Goal: Task Accomplishment & Management: Manage account settings

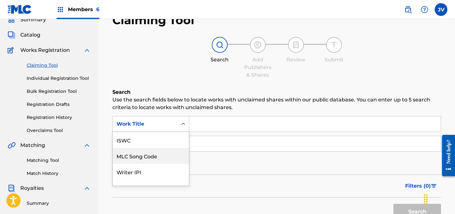
click at [142, 132] on div "MLC Song Code, 2 of 7. 7 results available. Use Up and Down to choose options, …" at bounding box center [150, 124] width 77 height 16
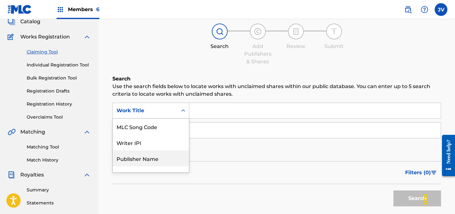
scroll to position [42, 0]
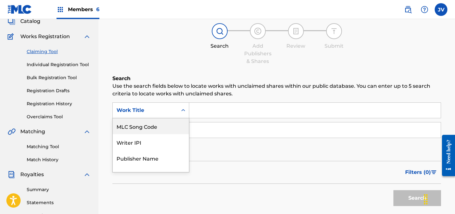
drag, startPoint x: 167, startPoint y: 128, endPoint x: 171, endPoint y: 123, distance: 7.0
click at [167, 128] on div "MLC Song Code" at bounding box center [151, 126] width 76 height 16
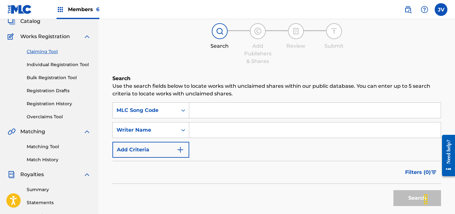
click at [213, 112] on input "Search Form" at bounding box center [314, 109] width 251 height 15
paste input "AY4MTY"
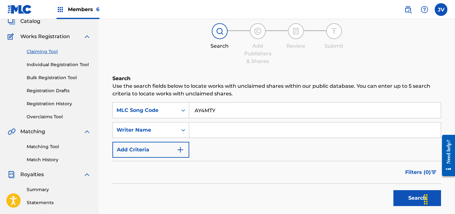
type input "AY4MTY"
click at [402, 195] on button "Search" at bounding box center [417, 198] width 48 height 16
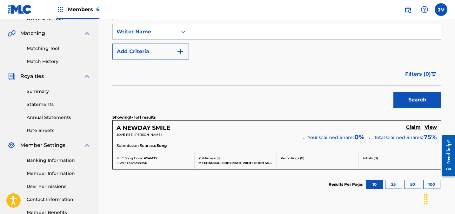
scroll to position [192, 0]
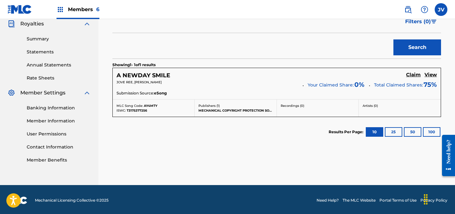
click at [414, 76] on h5 "Claim" at bounding box center [413, 75] width 15 height 6
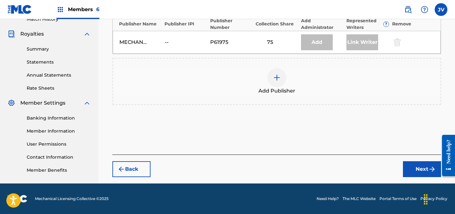
scroll to position [182, 0]
click at [274, 74] on img at bounding box center [277, 78] width 8 height 8
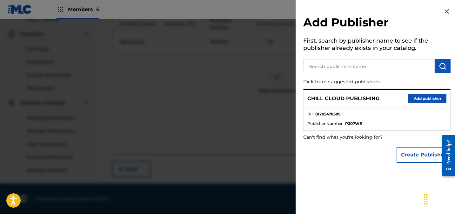
click at [410, 97] on button "Add publisher" at bounding box center [427, 99] width 38 height 10
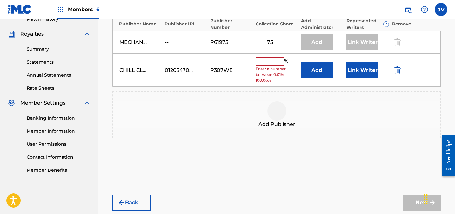
click at [273, 64] on input "text" at bounding box center [269, 61] width 29 height 8
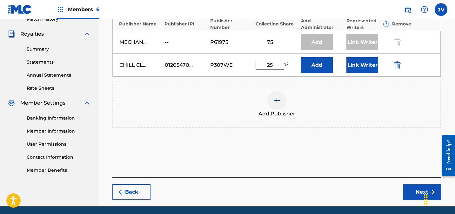
type input "25"
click at [366, 69] on button "Link Writer" at bounding box center [362, 65] width 32 height 16
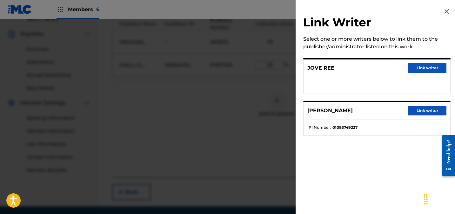
click at [418, 68] on button "Link writer" at bounding box center [427, 68] width 38 height 10
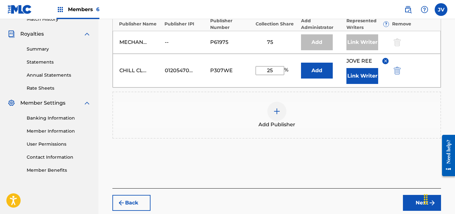
click at [370, 79] on button "Link Writer" at bounding box center [362, 76] width 32 height 16
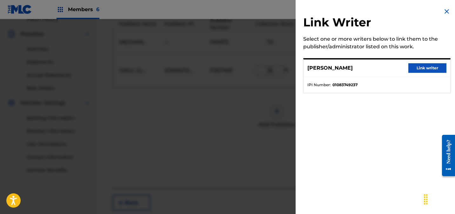
click at [423, 70] on button "Link writer" at bounding box center [427, 68] width 38 height 10
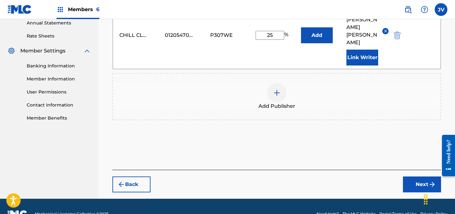
click at [412, 176] on button "Next" at bounding box center [422, 184] width 38 height 16
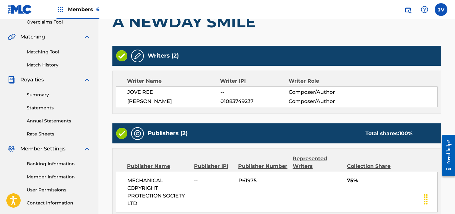
scroll to position [270, 0]
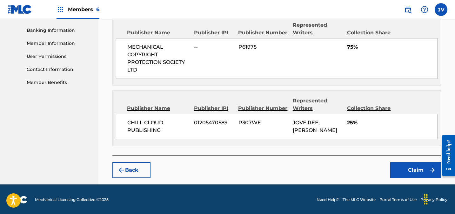
click at [425, 168] on button "Claim" at bounding box center [415, 170] width 51 height 16
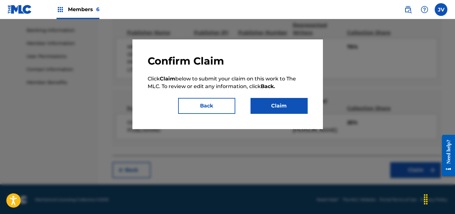
click at [272, 101] on button "Claim" at bounding box center [278, 106] width 57 height 16
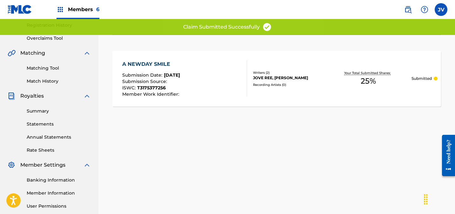
scroll to position [0, 0]
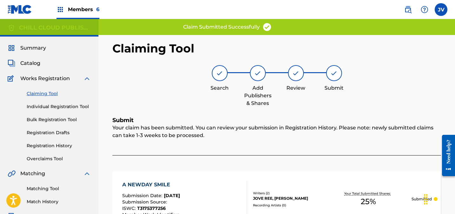
click at [32, 48] on span "Summary" at bounding box center [33, 48] width 26 height 8
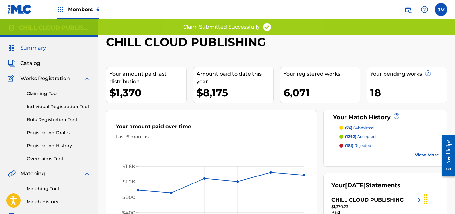
click at [30, 62] on span "Catalog" at bounding box center [30, 63] width 20 height 8
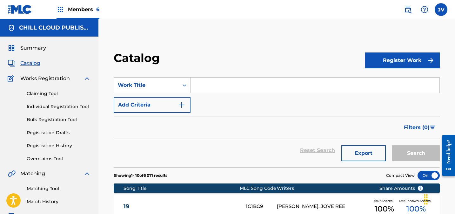
click at [36, 51] on span "Summary" at bounding box center [33, 48] width 26 height 8
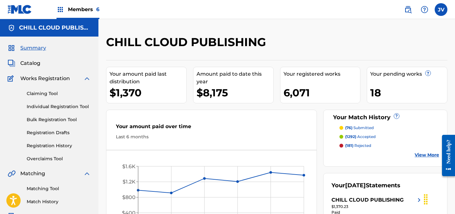
click at [69, 10] on span "Members 6" at bounding box center [83, 9] width 31 height 7
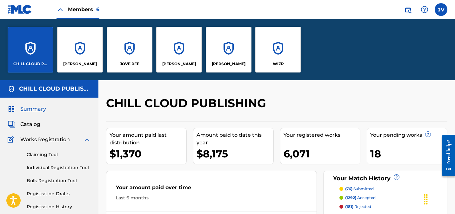
click at [279, 53] on div "WIZR" at bounding box center [278, 50] width 46 height 46
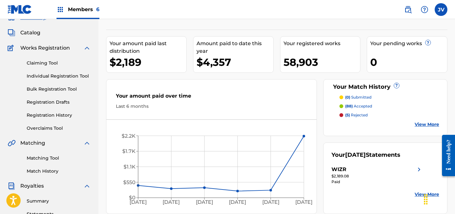
scroll to position [29, 0]
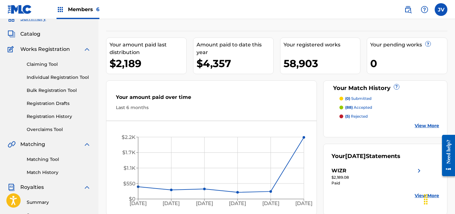
click at [29, 36] on span "Catalog" at bounding box center [30, 34] width 20 height 8
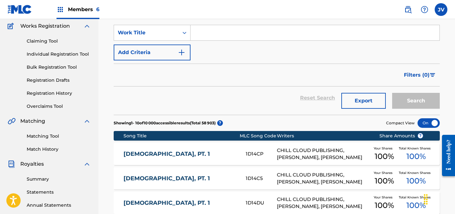
scroll to position [87, 0]
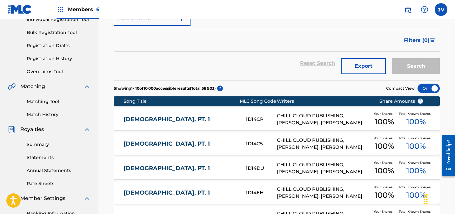
click at [411, 39] on span "Filters ( 0 )" at bounding box center [417, 40] width 26 height 8
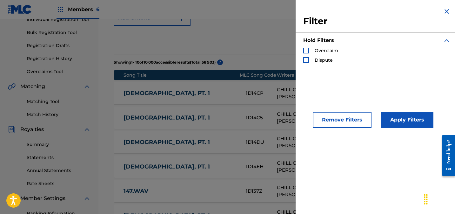
click at [248, 41] on div "Reset Search Export Search" at bounding box center [277, 37] width 326 height 23
click at [443, 14] on img "Search Form" at bounding box center [447, 12] width 8 height 8
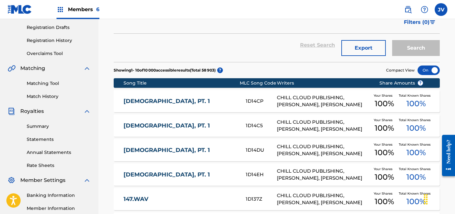
scroll to position [287, 0]
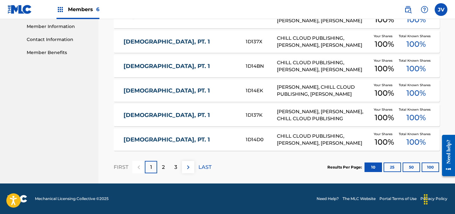
click at [162, 165] on p "2" at bounding box center [163, 167] width 3 height 8
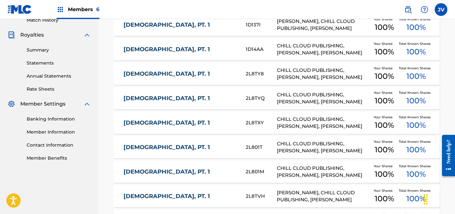
scroll to position [0, 0]
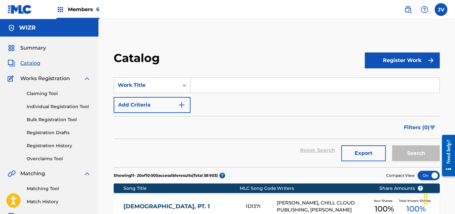
click at [67, 10] on div "Members 6" at bounding box center [77, 9] width 43 height 19
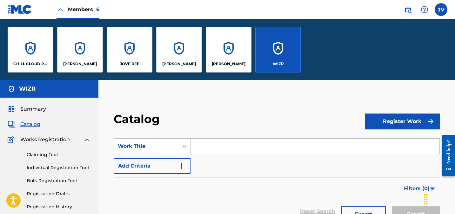
click at [49, 42] on div "CHILL CLOUD PUBLISHING" at bounding box center [31, 50] width 46 height 46
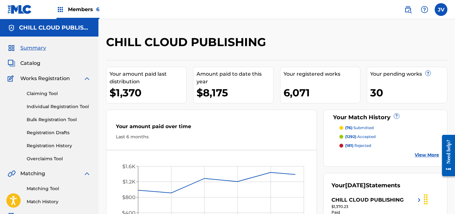
click at [34, 63] on span "Catalog" at bounding box center [30, 63] width 20 height 8
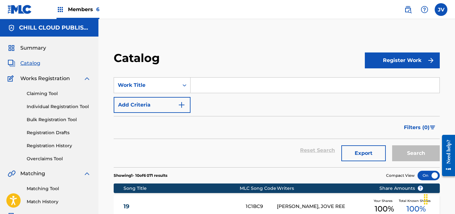
click at [369, 154] on button "Export" at bounding box center [363, 153] width 44 height 16
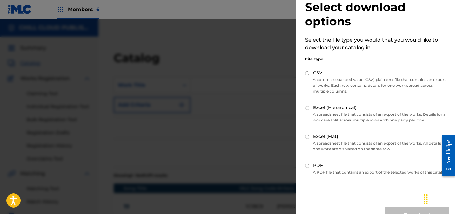
scroll to position [37, 0]
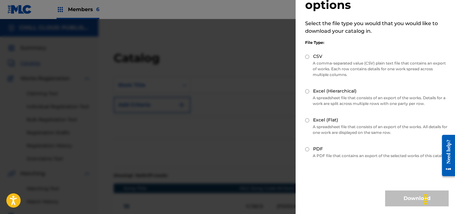
click at [307, 118] on input "Excel (Flat)" at bounding box center [307, 120] width 4 height 4
radio input "true"
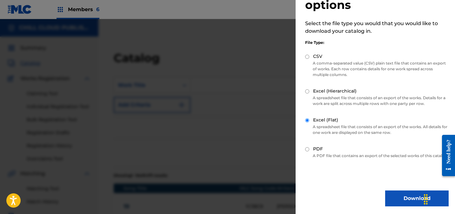
click at [397, 196] on button "Download" at bounding box center [416, 198] width 63 height 16
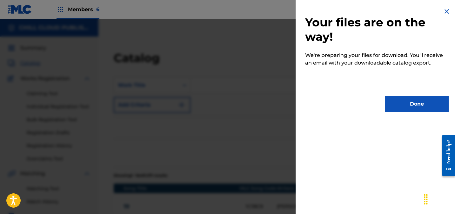
scroll to position [0, 0]
click at [416, 107] on button "Done" at bounding box center [416, 104] width 63 height 16
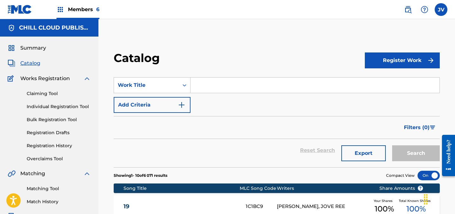
click at [36, 49] on span "Summary" at bounding box center [33, 48] width 26 height 8
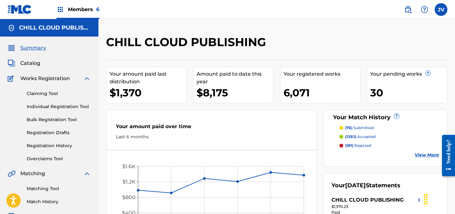
drag, startPoint x: 407, startPoint y: 84, endPoint x: 405, endPoint y: 81, distance: 4.8
click at [407, 84] on div "Your pending works ? 30" at bounding box center [407, 85] width 81 height 36
click at [46, 106] on link "Individual Registration Tool" at bounding box center [59, 106] width 64 height 7
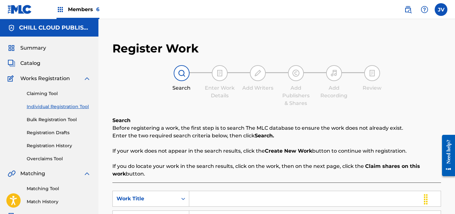
click at [32, 64] on span "Catalog" at bounding box center [30, 63] width 20 height 8
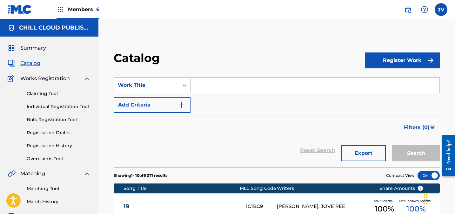
click at [34, 47] on span "Summary" at bounding box center [33, 48] width 26 height 8
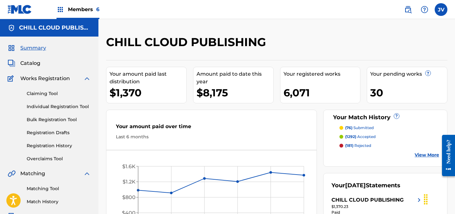
click at [36, 94] on link "Claiming Tool" at bounding box center [59, 93] width 64 height 7
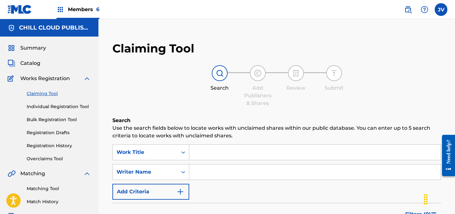
click at [50, 106] on link "Individual Registration Tool" at bounding box center [59, 106] width 64 height 7
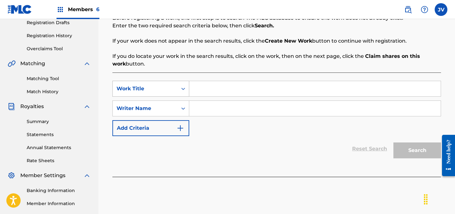
scroll to position [117, 0]
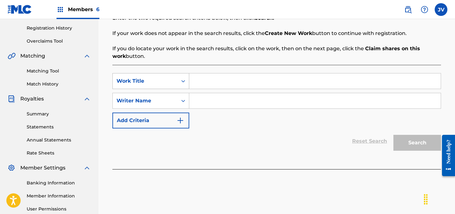
click at [142, 75] on div "Work Title" at bounding box center [150, 81] width 77 height 16
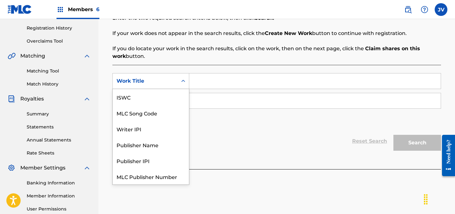
scroll to position [16, 0]
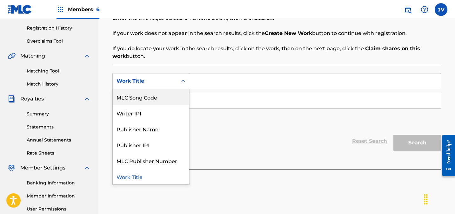
click at [141, 97] on div "MLC Song Code" at bounding box center [151, 97] width 76 height 16
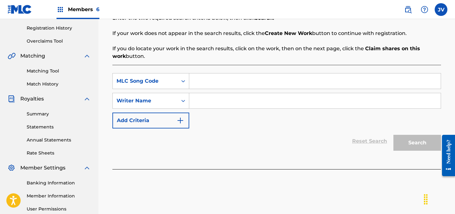
click at [207, 79] on input "Search Form" at bounding box center [314, 80] width 251 height 15
paste input "CC45MC"
type input "CC45MC"
click at [242, 98] on input "Search Form" at bounding box center [314, 100] width 251 height 15
click at [420, 145] on div "Search" at bounding box center [415, 140] width 51 height 25
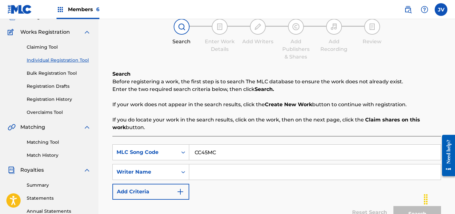
scroll to position [46, 0]
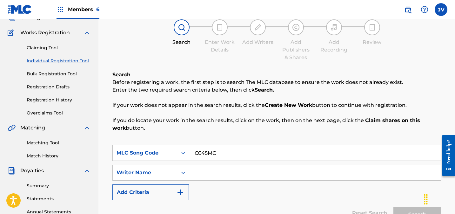
click at [47, 49] on link "Claiming Tool" at bounding box center [59, 47] width 64 height 7
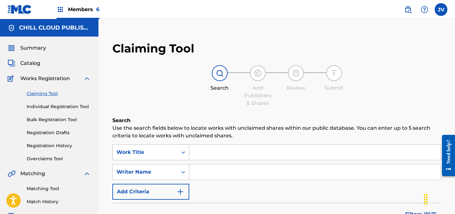
click at [144, 150] on div "Work Title" at bounding box center [150, 152] width 77 height 16
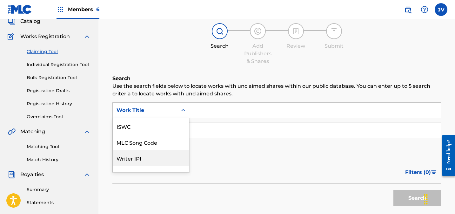
scroll to position [16, 0]
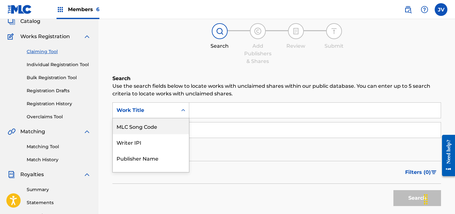
click at [144, 127] on div "MLC Song Code" at bounding box center [151, 126] width 76 height 16
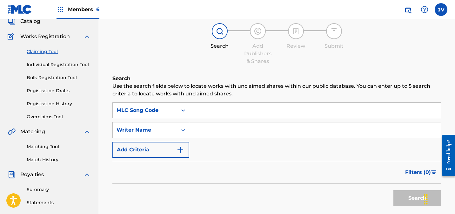
click at [222, 113] on input "Search Form" at bounding box center [314, 109] width 251 height 15
paste input "CC45MC"
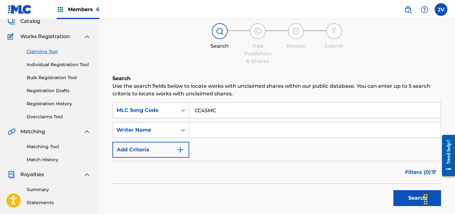
type input "CC45MC"
click at [402, 193] on button "Search" at bounding box center [417, 198] width 48 height 16
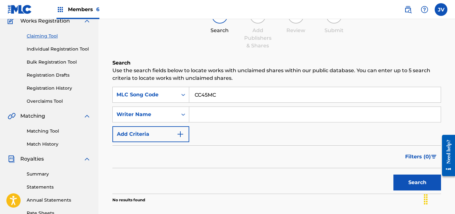
scroll to position [95, 0]
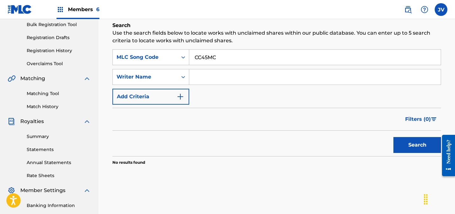
click at [40, 94] on link "Matching Tool" at bounding box center [59, 93] width 64 height 7
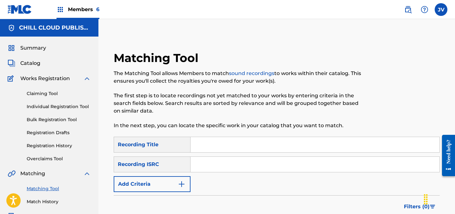
click at [154, 179] on button "Add Criteria" at bounding box center [152, 184] width 77 height 16
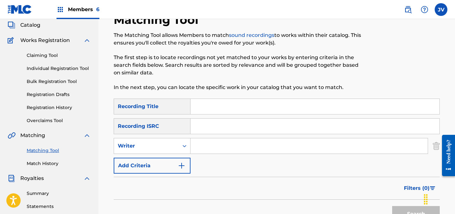
scroll to position [43, 0]
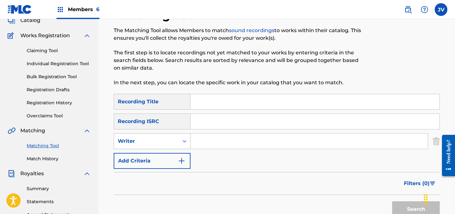
click at [147, 138] on div "Writer" at bounding box center [146, 141] width 57 height 8
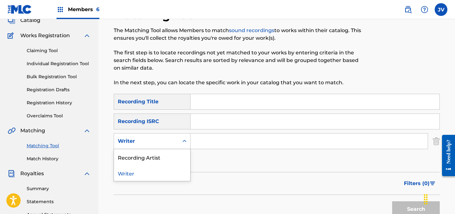
click at [220, 163] on div "SearchWithCriteria07daa3e0-c18f-4e9b-b2a3-b2df2c52d3de Recording Title SearchWi…" at bounding box center [277, 131] width 326 height 75
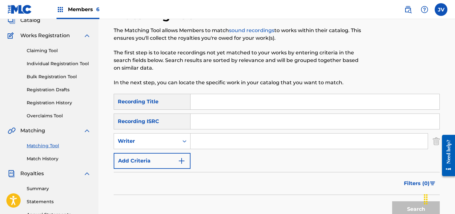
click at [201, 105] on input "Search Form" at bounding box center [314, 101] width 249 height 15
paste input "CARESSED BY NIGHTS HUSH"
type input "CARESSED BY NIGHTS HUSH"
click at [403, 206] on button "Search" at bounding box center [416, 209] width 48 height 16
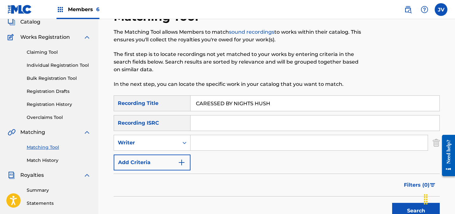
scroll to position [0, 0]
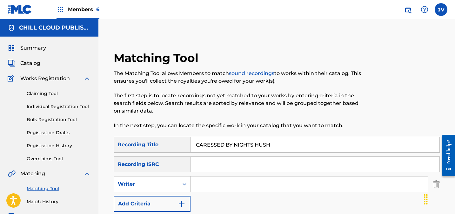
drag, startPoint x: 208, startPoint y: 144, endPoint x: 272, endPoint y: 146, distance: 64.1
click at [272, 146] on input "CARESSED BY NIGHTS HUSH" at bounding box center [314, 144] width 249 height 15
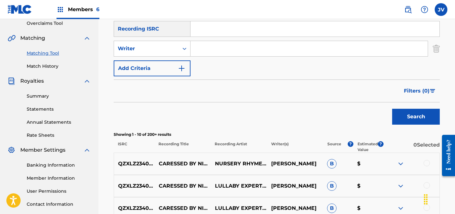
scroll to position [113, 0]
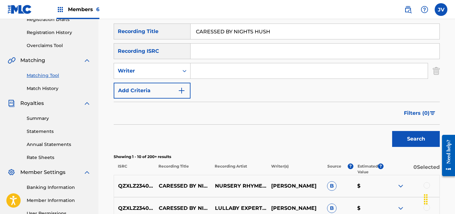
click at [224, 69] on input "Search Form" at bounding box center [308, 70] width 237 height 15
type input "[PERSON_NAME]"
click at [415, 140] on button "Search" at bounding box center [416, 139] width 48 height 16
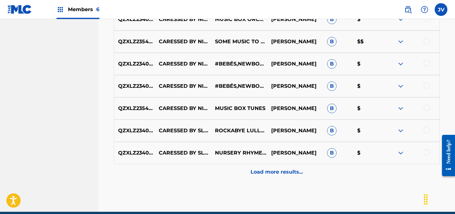
scroll to position [374, 0]
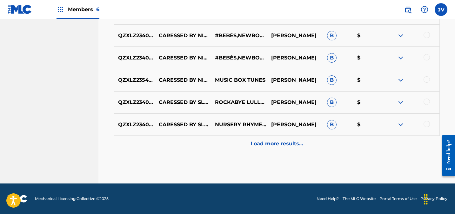
click at [281, 141] on p "Load more results..." at bounding box center [276, 144] width 52 height 8
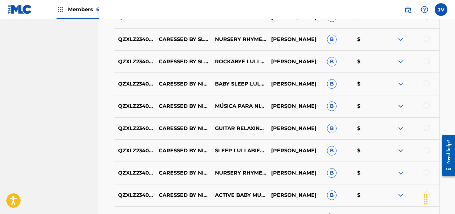
scroll to position [596, 0]
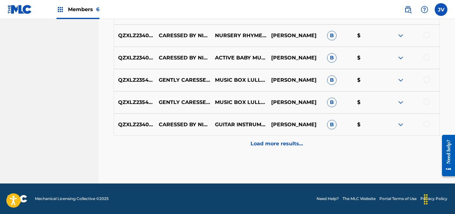
click at [269, 146] on p "Load more results..." at bounding box center [276, 144] width 52 height 8
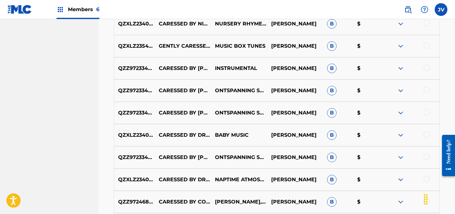
scroll to position [818, 0]
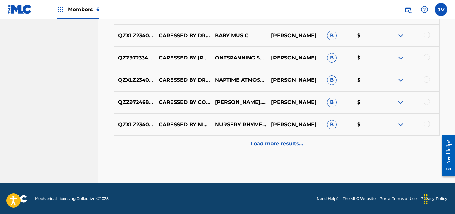
click at [289, 149] on div "Load more results..." at bounding box center [277, 143] width 326 height 16
click at [266, 141] on p "Load more results..." at bounding box center [276, 144] width 52 height 8
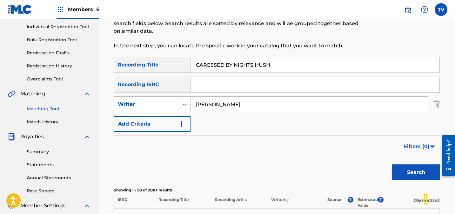
scroll to position [41, 0]
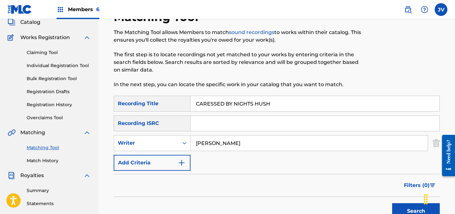
drag, startPoint x: 277, startPoint y: 106, endPoint x: 187, endPoint y: 100, distance: 89.7
click at [187, 100] on div "SearchWithCriteria07daa3e0-c18f-4e9b-b2a3-b2df2c52d3de Recording Title CARESSED…" at bounding box center [277, 104] width 326 height 16
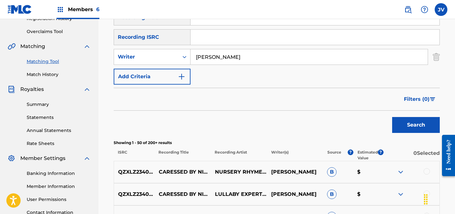
scroll to position [140, 0]
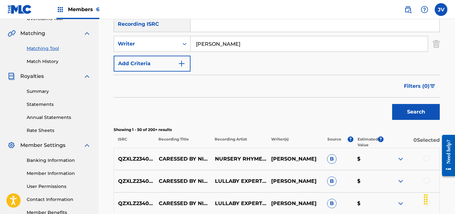
drag, startPoint x: 401, startPoint y: 113, endPoint x: 366, endPoint y: 115, distance: 35.6
click at [401, 113] on button "Search" at bounding box center [416, 112] width 48 height 16
click at [416, 84] on span "Filters ( 0 )" at bounding box center [417, 86] width 26 height 8
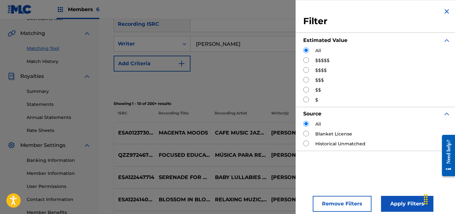
click at [322, 58] on label "$$$$$" at bounding box center [322, 60] width 14 height 7
click at [306, 59] on input "Search Form" at bounding box center [306, 60] width 6 height 6
radio input "true"
click at [403, 203] on button "Apply Filters" at bounding box center [407, 203] width 52 height 16
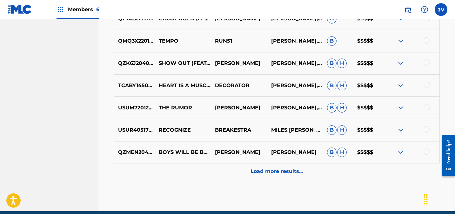
click at [271, 174] on p "Load more results..." at bounding box center [276, 171] width 52 height 8
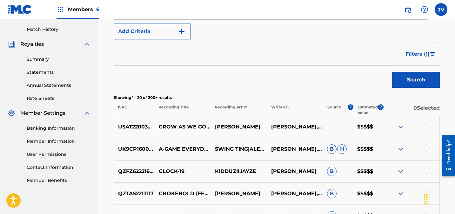
scroll to position [168, 0]
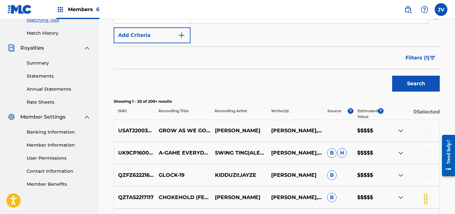
click at [420, 59] on span "Filters ( 1 )" at bounding box center [417, 58] width 24 height 8
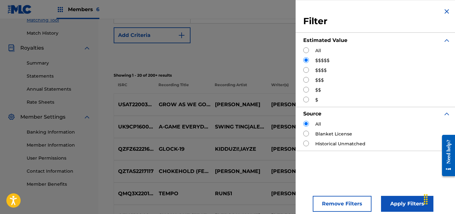
click at [318, 70] on label "$$$$" at bounding box center [320, 70] width 11 height 7
click at [307, 69] on input "Search Form" at bounding box center [306, 70] width 6 height 6
radio input "true"
click at [398, 207] on button "Apply Filters" at bounding box center [407, 203] width 52 height 16
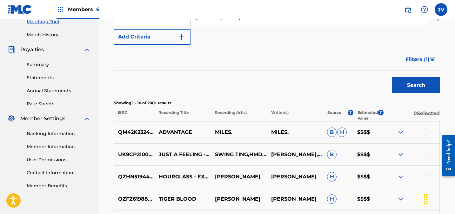
scroll to position [132, 0]
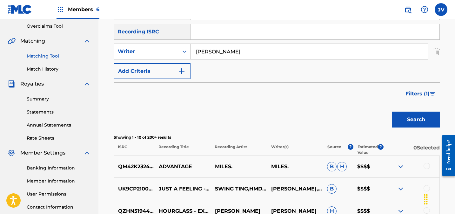
click at [411, 90] on span "Filters ( 1 )" at bounding box center [417, 94] width 24 height 8
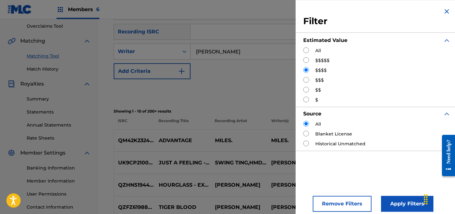
click at [306, 80] on input "Search Form" at bounding box center [306, 80] width 6 height 6
radio input "true"
click at [399, 208] on button "Apply Filters" at bounding box center [407, 203] width 52 height 16
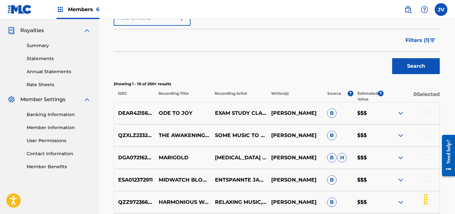
scroll to position [214, 0]
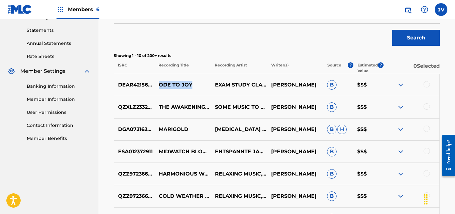
drag, startPoint x: 159, startPoint y: 85, endPoint x: 191, endPoint y: 84, distance: 31.8
click at [191, 84] on p "ODE TO JOY" at bounding box center [183, 85] width 56 height 8
drag, startPoint x: 159, startPoint y: 129, endPoint x: 198, endPoint y: 129, distance: 39.0
click at [198, 129] on p "MARIGOLD" at bounding box center [183, 129] width 56 height 8
copy p "MARIGOLD"
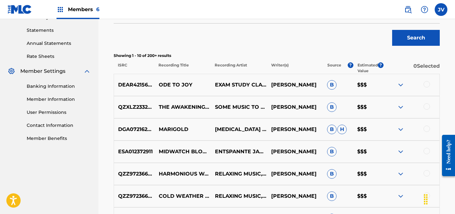
click at [427, 129] on div at bounding box center [426, 128] width 6 height 6
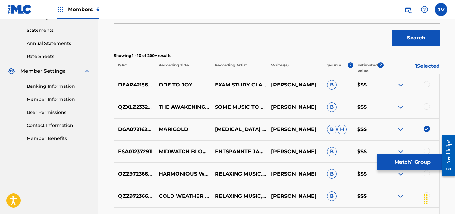
click at [410, 162] on button "Match 1 Group" at bounding box center [412, 162] width 70 height 16
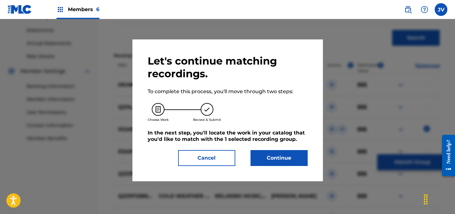
click at [287, 157] on button "Continue" at bounding box center [278, 158] width 57 height 16
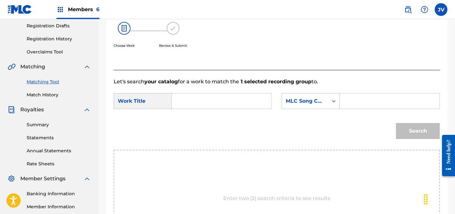
scroll to position [86, 0]
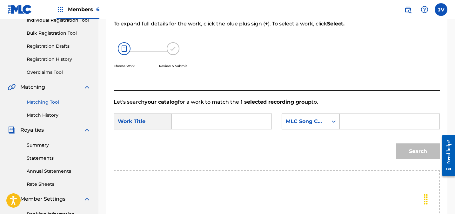
drag, startPoint x: 184, startPoint y: 115, endPoint x: 211, endPoint y: 120, distance: 28.1
click at [184, 115] on input "Search Form" at bounding box center [221, 121] width 89 height 15
paste input "MARIGOLD"
type input "MARIGOLD"
click at [307, 121] on div "MLC Song Code" at bounding box center [305, 121] width 38 height 8
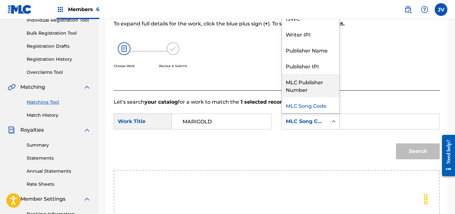
scroll to position [0, 0]
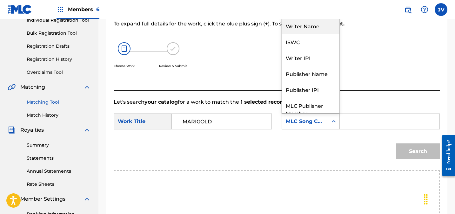
drag, startPoint x: 305, startPoint y: 28, endPoint x: 309, endPoint y: 32, distance: 5.8
click at [305, 28] on div "Writer Name" at bounding box center [310, 26] width 57 height 16
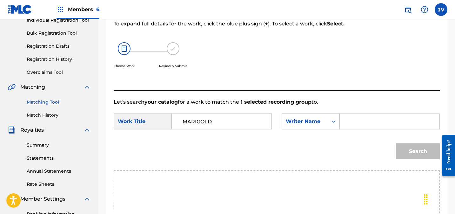
click at [357, 125] on input "Search Form" at bounding box center [389, 121] width 89 height 15
type input "miles"
click at [397, 149] on button "Search" at bounding box center [418, 151] width 44 height 16
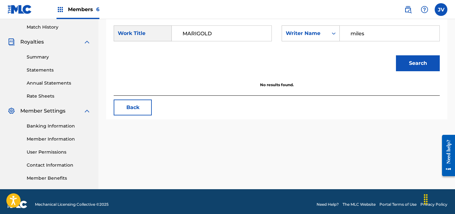
scroll to position [104, 0]
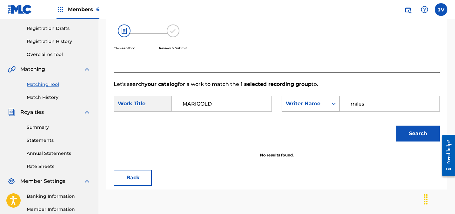
drag, startPoint x: 377, startPoint y: 105, endPoint x: 325, endPoint y: 104, distance: 51.7
click at [325, 104] on div "SearchWithCriteriaeefb6299-7912-4f5b-9939-9bf87152b1d2 Writer Name [PERSON_NAME]" at bounding box center [360, 104] width 158 height 16
click at [319, 104] on div "Writer Name" at bounding box center [305, 104] width 38 height 8
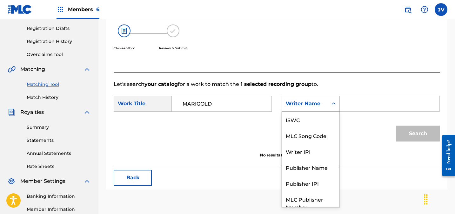
scroll to position [23, 0]
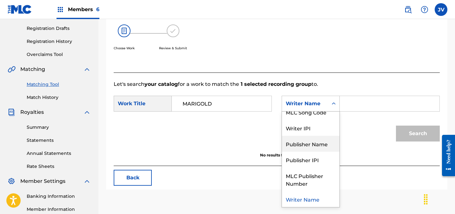
click at [315, 142] on div "Publisher Name" at bounding box center [310, 143] width 57 height 16
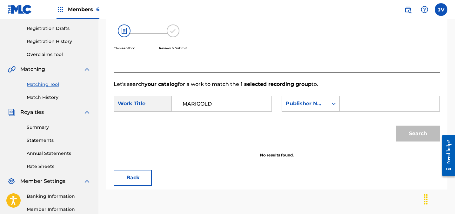
click at [360, 97] on input "Search Form" at bounding box center [389, 103] width 89 height 15
click at [415, 128] on button "Search" at bounding box center [418, 133] width 44 height 16
drag, startPoint x: 183, startPoint y: 102, endPoint x: 166, endPoint y: 103, distance: 17.2
click at [165, 102] on div "SearchWithCriteriabc1b623a-71f8-4c62-8ea7-e1e26e3b48e9 Work Title MARIGOLD" at bounding box center [193, 104] width 158 height 16
click at [359, 107] on input "chill" at bounding box center [389, 103] width 89 height 15
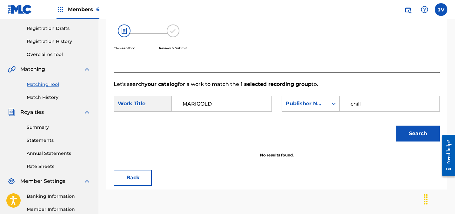
click at [349, 105] on input "chill" at bounding box center [389, 103] width 89 height 15
click at [415, 134] on button "Search" at bounding box center [418, 133] width 44 height 16
click at [325, 103] on div "SearchWithCriteria6d8e1591-9bdf-4629-86c0-317b797e32c4 Publisher Name S D R M" at bounding box center [360, 104] width 158 height 16
type input "wizr"
click at [421, 135] on button "Search" at bounding box center [418, 133] width 44 height 16
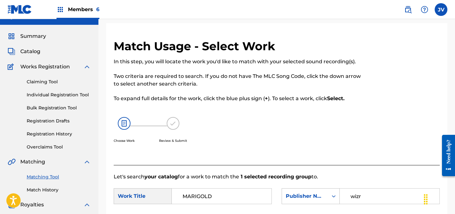
scroll to position [0, 0]
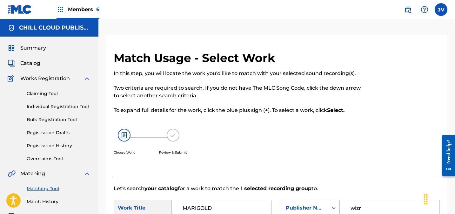
click at [31, 50] on span "Summary" at bounding box center [33, 48] width 26 height 8
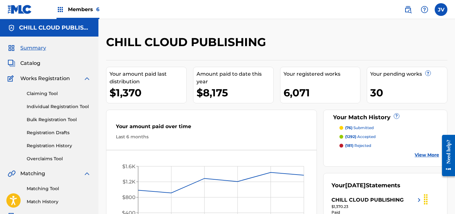
click at [46, 93] on link "Claiming Tool" at bounding box center [59, 93] width 64 height 7
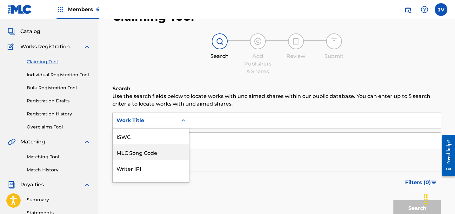
click at [179, 128] on div "MLC Song Code, 2 of 7. 7 results available. Use Up and Down to choose options, …" at bounding box center [150, 120] width 77 height 16
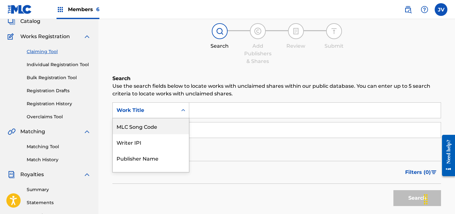
drag, startPoint x: 161, startPoint y: 130, endPoint x: 180, endPoint y: 125, distance: 19.5
click at [161, 130] on div "MLC Song Code" at bounding box center [151, 126] width 76 height 16
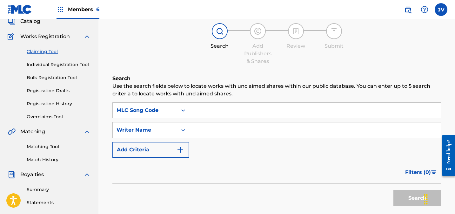
drag, startPoint x: 251, startPoint y: 106, endPoint x: 272, endPoint y: 120, distance: 25.4
click at [251, 106] on input "Search Form" at bounding box center [314, 109] width 251 height 15
paste input "AY4MNL"
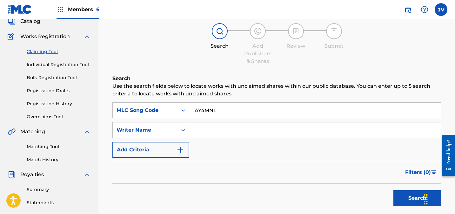
type input "AY4MNL"
click at [407, 195] on button "Search" at bounding box center [417, 198] width 48 height 16
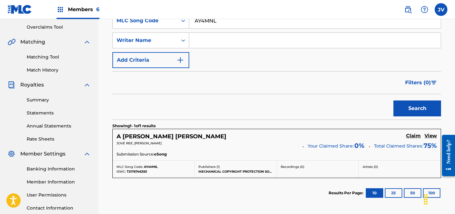
scroll to position [163, 0]
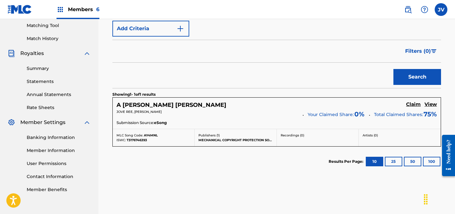
click at [409, 104] on h5 "Claim" at bounding box center [413, 104] width 15 height 6
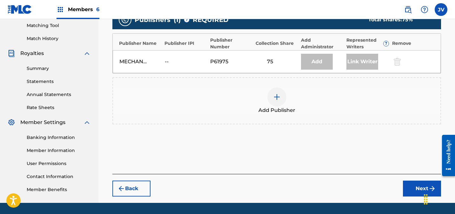
click at [288, 100] on div "Add Publisher" at bounding box center [276, 100] width 327 height 27
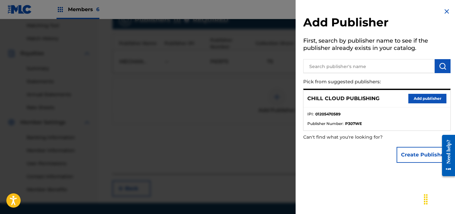
click at [413, 98] on button "Add publisher" at bounding box center [427, 99] width 38 height 10
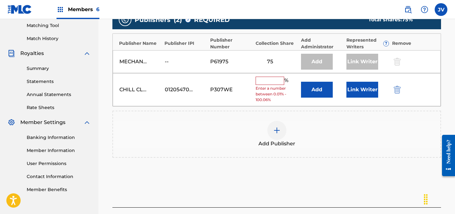
click at [270, 82] on input "text" at bounding box center [269, 80] width 29 height 8
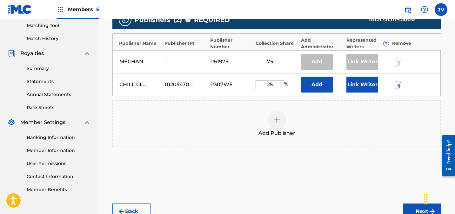
type input "25"
click at [368, 87] on button "Link Writer" at bounding box center [362, 84] width 32 height 16
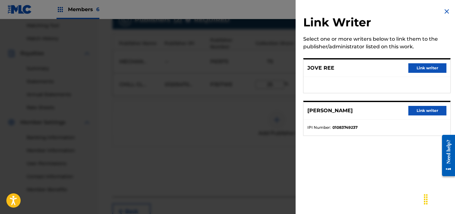
drag, startPoint x: 414, startPoint y: 69, endPoint x: 408, endPoint y: 74, distance: 8.3
click at [414, 69] on button "Link writer" at bounding box center [427, 68] width 38 height 10
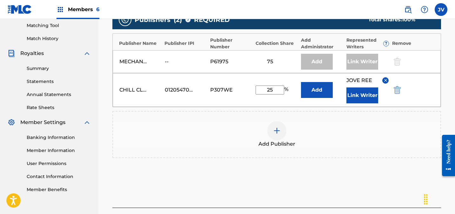
click at [362, 95] on button "Link Writer" at bounding box center [362, 95] width 32 height 16
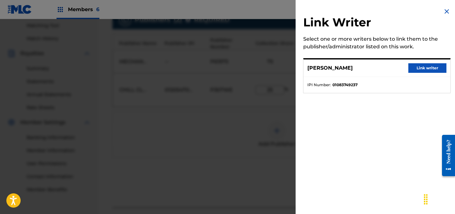
click at [421, 72] on button "Link writer" at bounding box center [427, 68] width 38 height 10
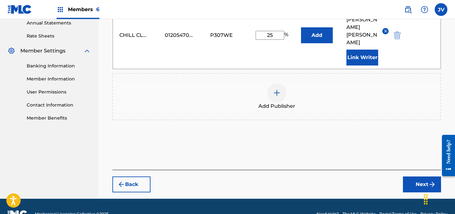
click at [428, 180] on img "submit" at bounding box center [432, 184] width 8 height 8
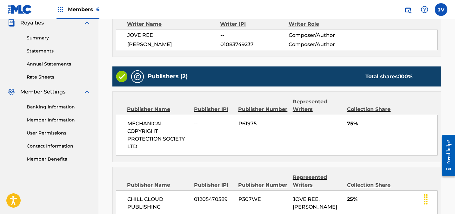
scroll to position [270, 0]
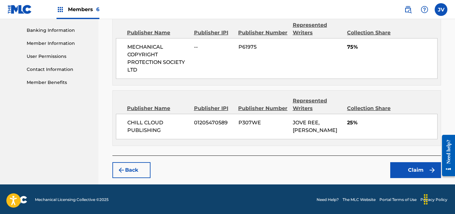
click at [420, 171] on button "Claim" at bounding box center [415, 170] width 51 height 16
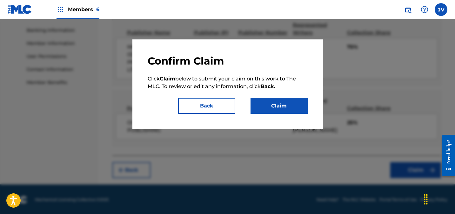
click at [280, 99] on button "Claim" at bounding box center [278, 106] width 57 height 16
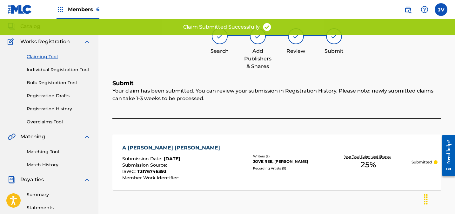
scroll to position [0, 0]
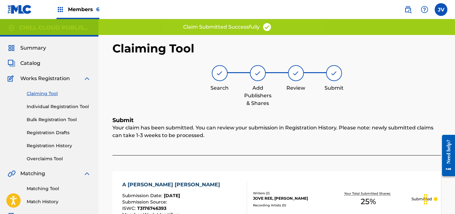
drag, startPoint x: 43, startPoint y: 90, endPoint x: 49, endPoint y: 92, distance: 5.7
click at [43, 90] on link "Claiming Tool" at bounding box center [59, 93] width 64 height 7
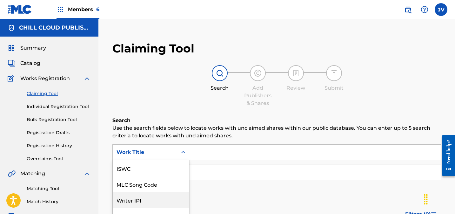
scroll to position [42, 0]
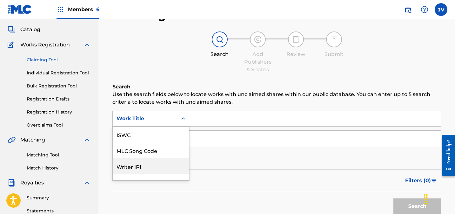
click at [173, 126] on div "Writer IPI, 3 of 7. 7 results available. Use Up and Down to choose options, pre…" at bounding box center [150, 118] width 77 height 16
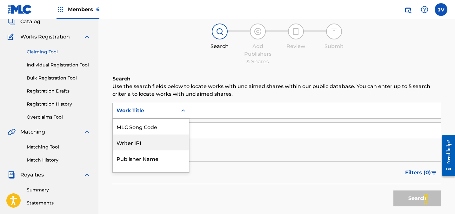
scroll to position [42, 0]
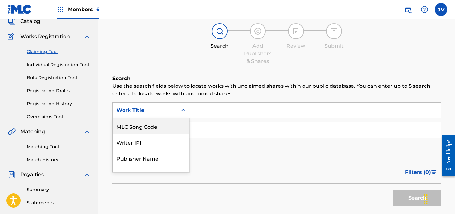
drag, startPoint x: 171, startPoint y: 127, endPoint x: 183, endPoint y: 123, distance: 12.9
click at [172, 127] on div "MLC Song Code" at bounding box center [151, 126] width 76 height 16
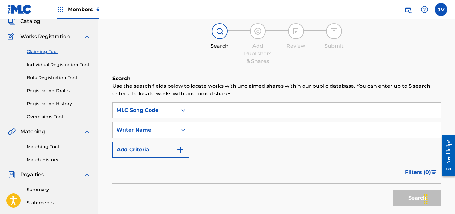
click at [224, 112] on input "Search Form" at bounding box center [314, 109] width 251 height 15
paste input "AY4MTY"
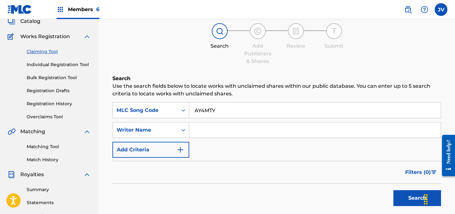
type input "AY4MTY"
click at [399, 194] on button "Search" at bounding box center [417, 198] width 48 height 16
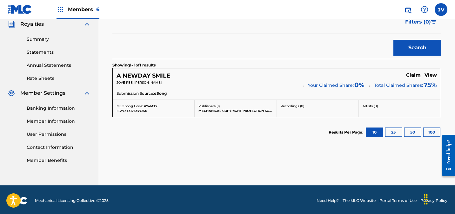
scroll to position [194, 0]
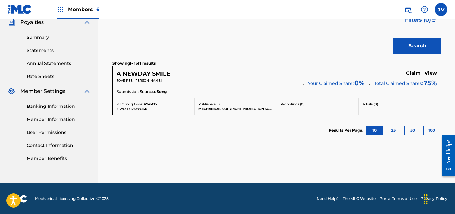
drag, startPoint x: 413, startPoint y: 74, endPoint x: 410, endPoint y: 74, distance: 3.2
click at [413, 74] on h5 "Claim" at bounding box center [413, 73] width 15 height 6
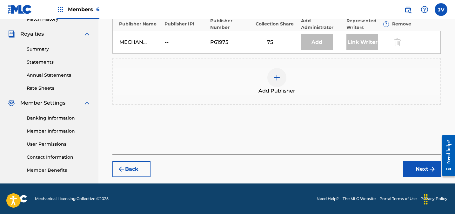
click at [274, 73] on div at bounding box center [276, 77] width 19 height 19
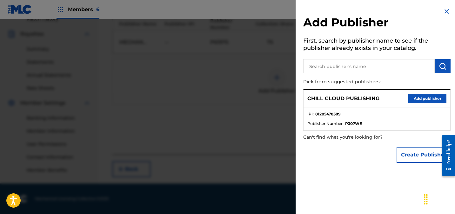
drag, startPoint x: 422, startPoint y: 96, endPoint x: 419, endPoint y: 97, distance: 3.3
click at [422, 96] on button "Add publisher" at bounding box center [427, 99] width 38 height 10
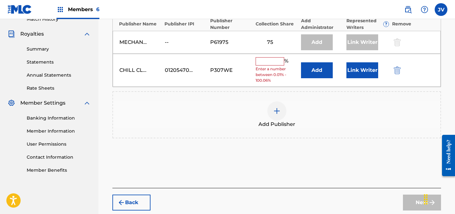
click at [273, 62] on input "text" at bounding box center [269, 61] width 29 height 8
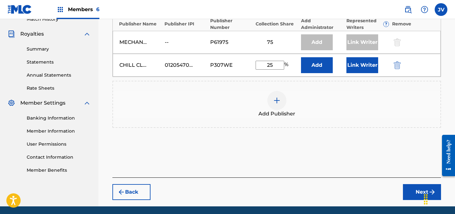
type input "25"
click at [367, 62] on button "Link Writer" at bounding box center [362, 65] width 32 height 16
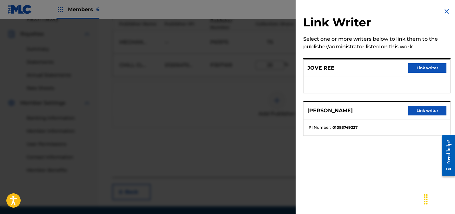
drag, startPoint x: 427, startPoint y: 68, endPoint x: 424, endPoint y: 71, distance: 4.3
click at [427, 68] on button "Link writer" at bounding box center [427, 68] width 38 height 10
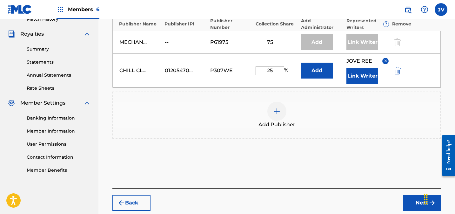
click at [359, 79] on button "Link Writer" at bounding box center [362, 76] width 32 height 16
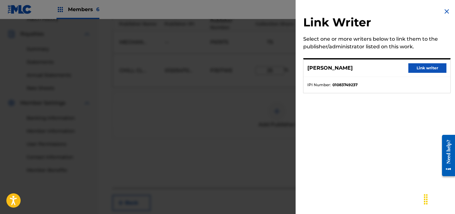
click at [431, 67] on button "Link writer" at bounding box center [427, 68] width 38 height 10
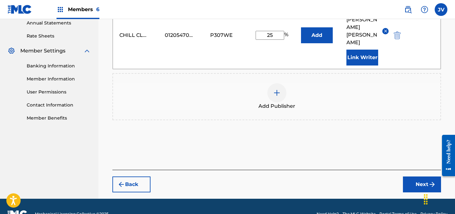
click at [416, 176] on button "Next" at bounding box center [422, 184] width 38 height 16
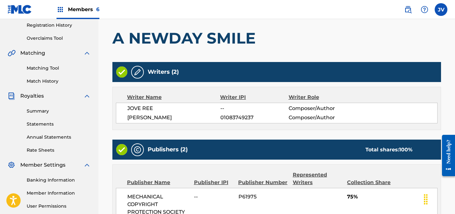
scroll to position [270, 0]
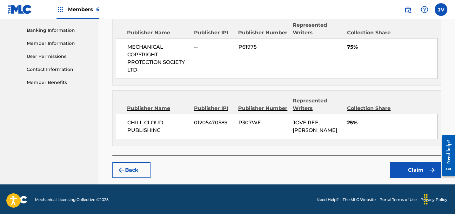
click at [414, 170] on button "Claim" at bounding box center [415, 170] width 51 height 16
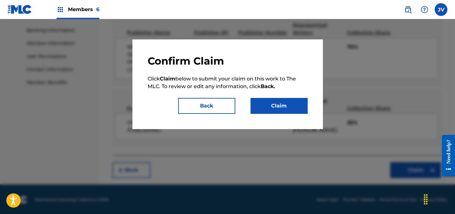
click at [288, 110] on button "Claim" at bounding box center [278, 106] width 57 height 16
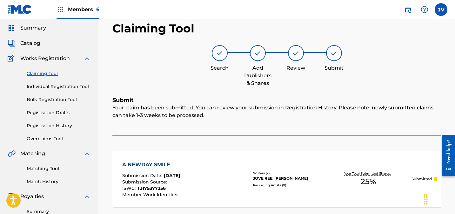
scroll to position [0, 0]
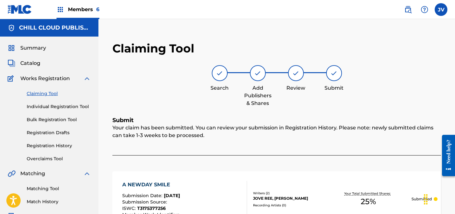
click at [49, 91] on link "Claiming Tool" at bounding box center [59, 93] width 64 height 7
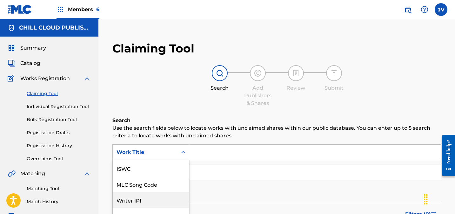
scroll to position [40, 0]
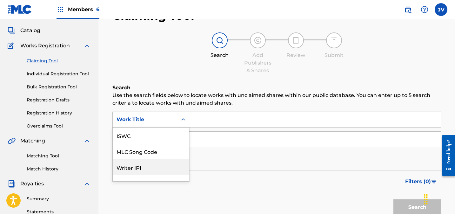
click at [168, 127] on div "Writer IPI, 3 of 7. 7 results available. Use Up and Down to choose options, pre…" at bounding box center [150, 119] width 77 height 16
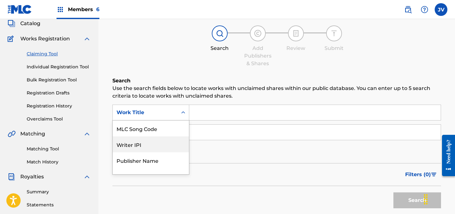
scroll to position [42, 0]
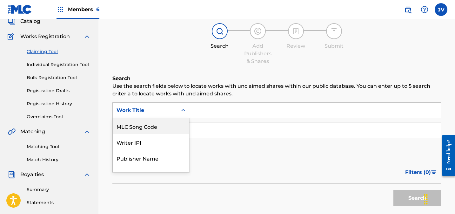
drag, startPoint x: 163, startPoint y: 127, endPoint x: 171, endPoint y: 126, distance: 8.7
click at [163, 127] on div "MLC Song Code" at bounding box center [151, 126] width 76 height 16
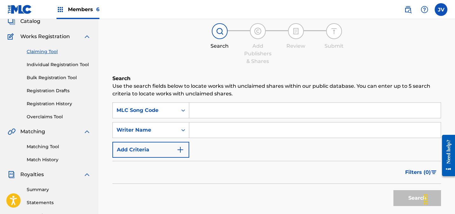
click at [211, 113] on input "Search Form" at bounding box center [314, 109] width 251 height 15
paste input "AY4MPI"
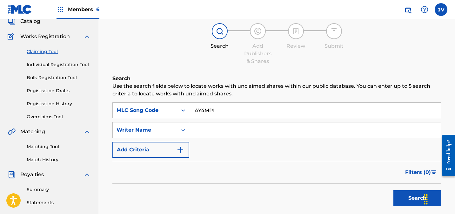
type input "AY4MPI"
click at [402, 195] on button "Search" at bounding box center [417, 198] width 48 height 16
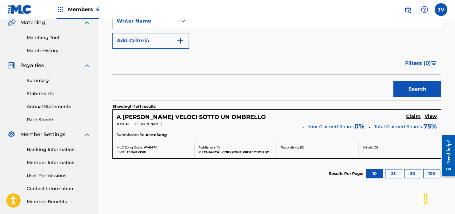
scroll to position [188, 0]
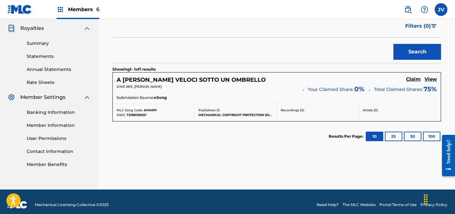
drag, startPoint x: 411, startPoint y: 81, endPoint x: 408, endPoint y: 80, distance: 3.2
click at [411, 81] on h5 "Claim" at bounding box center [413, 79] width 15 height 6
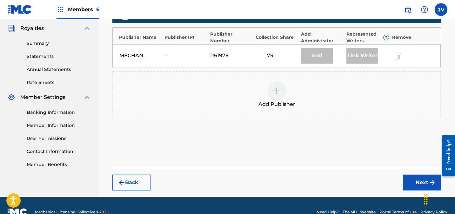
scroll to position [182, 0]
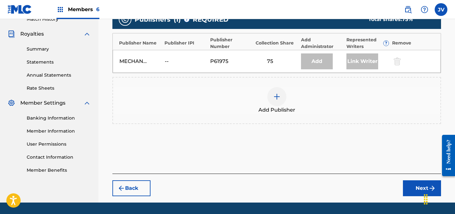
click at [287, 87] on div "Add Publisher" at bounding box center [276, 100] width 327 height 27
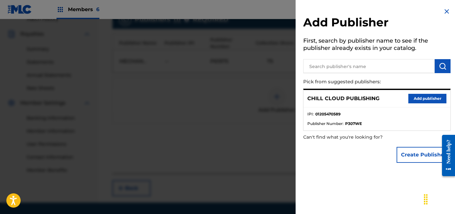
click at [420, 98] on button "Add publisher" at bounding box center [427, 99] width 38 height 10
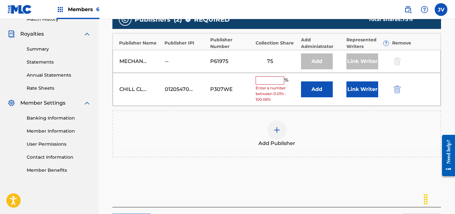
click at [260, 76] on input "text" at bounding box center [269, 80] width 29 height 8
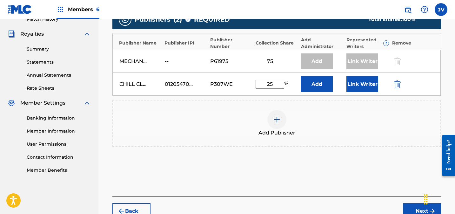
type input "25"
click at [363, 76] on button "Link Writer" at bounding box center [362, 84] width 32 height 16
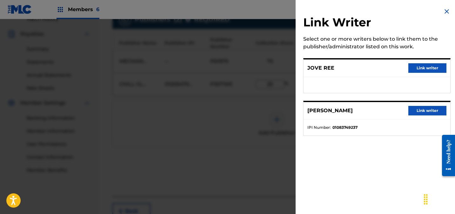
click at [417, 67] on button "Link writer" at bounding box center [427, 68] width 38 height 10
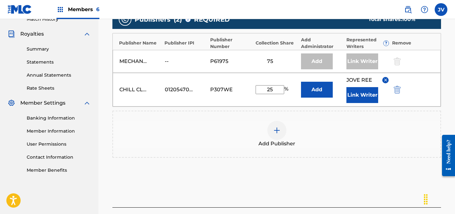
click at [356, 87] on button "Link Writer" at bounding box center [362, 95] width 32 height 16
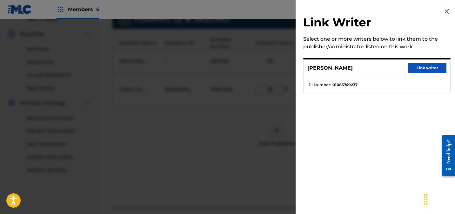
click at [426, 69] on button "Link writer" at bounding box center [427, 68] width 38 height 10
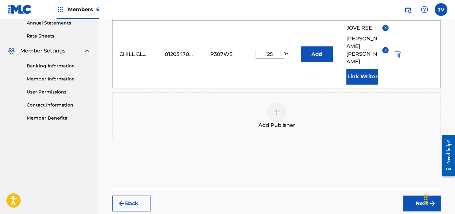
click at [415, 195] on button "Next" at bounding box center [422, 203] width 38 height 16
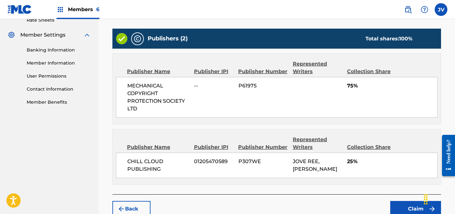
scroll to position [270, 0]
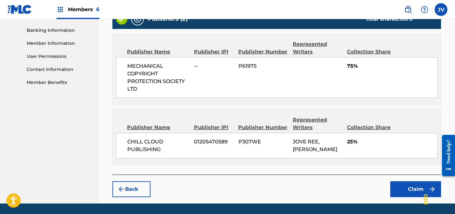
click at [417, 181] on button "Claim" at bounding box center [415, 189] width 51 height 16
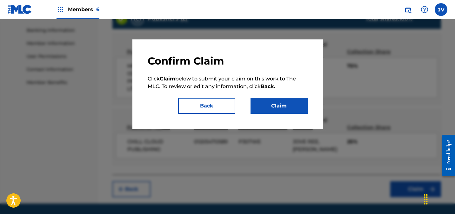
click at [274, 103] on button "Claim" at bounding box center [278, 106] width 57 height 16
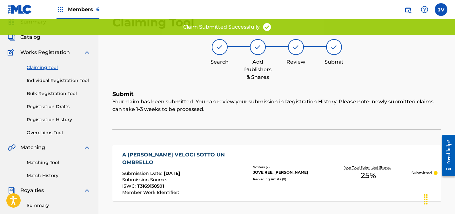
scroll to position [0, 0]
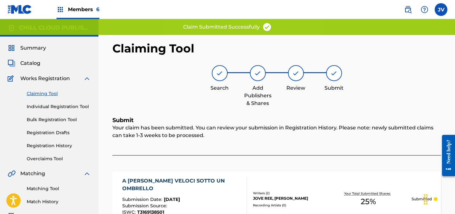
click at [27, 95] on link "Claiming Tool" at bounding box center [59, 93] width 64 height 7
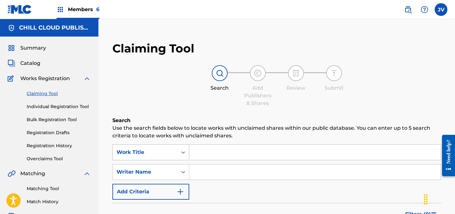
click at [148, 153] on div "Work Title" at bounding box center [150, 152] width 77 height 16
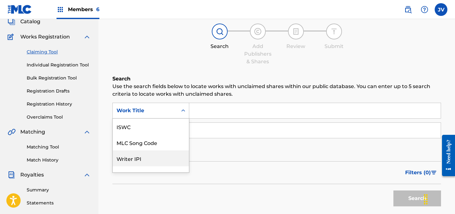
scroll to position [16, 0]
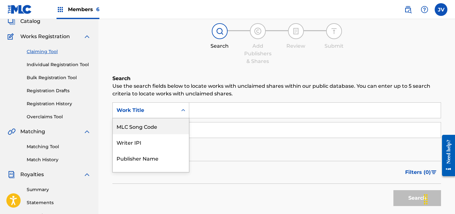
click at [145, 130] on div "MLC Song Code" at bounding box center [151, 126] width 76 height 16
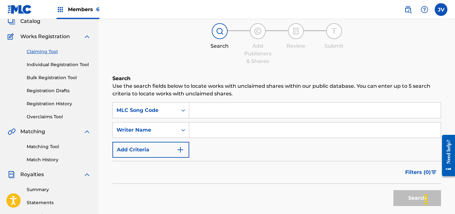
click at [216, 110] on input "Search Form" at bounding box center [314, 109] width 251 height 15
paste input "AY520T"
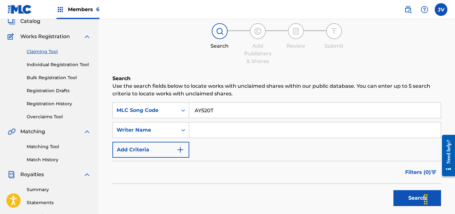
type input "AY520T"
click at [406, 192] on button "Search" at bounding box center [417, 198] width 48 height 16
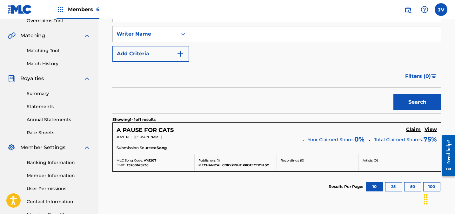
scroll to position [151, 0]
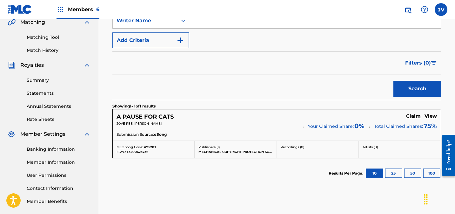
click at [413, 117] on h5 "Claim" at bounding box center [413, 116] width 15 height 6
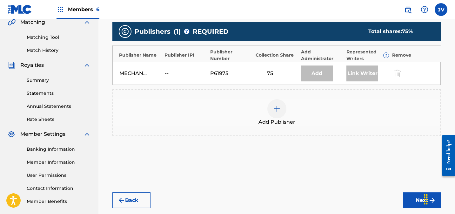
click at [275, 106] on img at bounding box center [277, 109] width 8 height 8
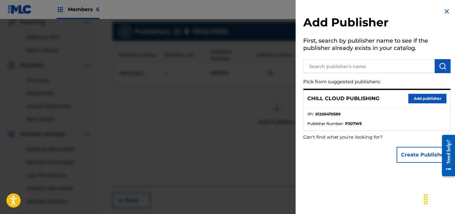
click at [412, 94] on button "Add publisher" at bounding box center [427, 99] width 38 height 10
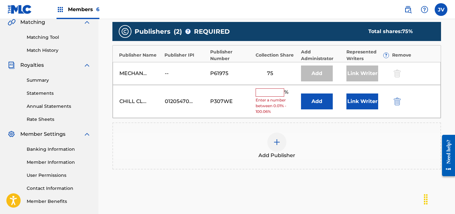
click at [272, 94] on input "text" at bounding box center [269, 92] width 29 height 8
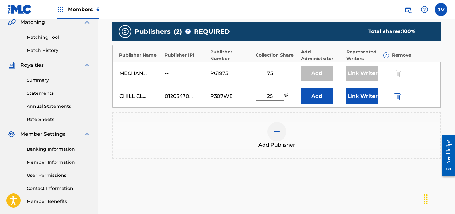
type input "25"
click at [354, 98] on button "Link Writer" at bounding box center [362, 96] width 32 height 16
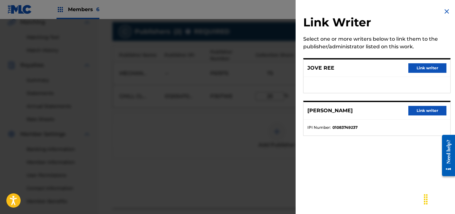
click at [417, 68] on button "Link writer" at bounding box center [427, 68] width 38 height 10
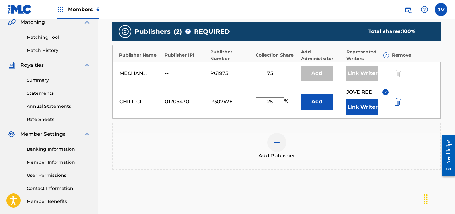
click at [367, 103] on button "Link Writer" at bounding box center [362, 107] width 32 height 16
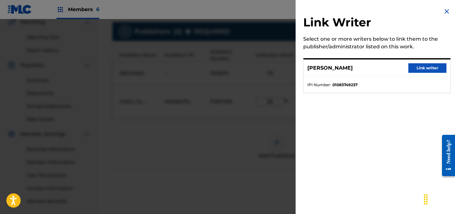
click at [418, 65] on button "Link writer" at bounding box center [427, 68] width 38 height 10
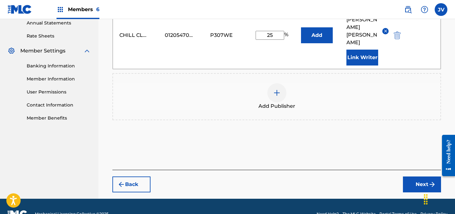
click at [416, 176] on button "Next" at bounding box center [422, 184] width 38 height 16
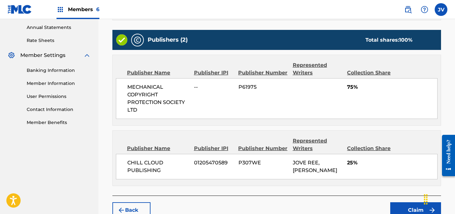
scroll to position [270, 0]
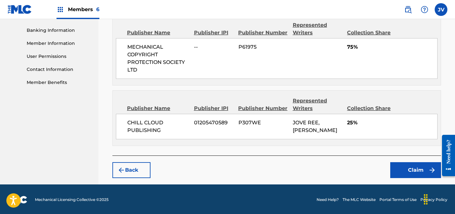
click at [407, 167] on button "Claim" at bounding box center [415, 170] width 51 height 16
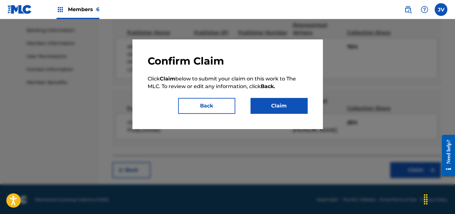
click at [292, 109] on button "Claim" at bounding box center [278, 106] width 57 height 16
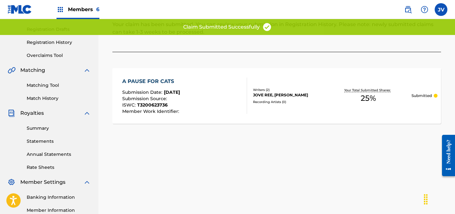
scroll to position [0, 0]
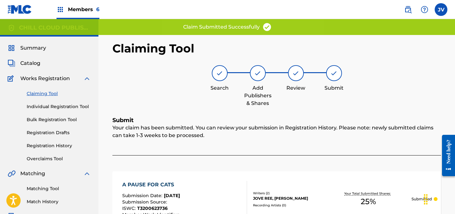
click at [37, 46] on span "Summary" at bounding box center [33, 48] width 26 height 8
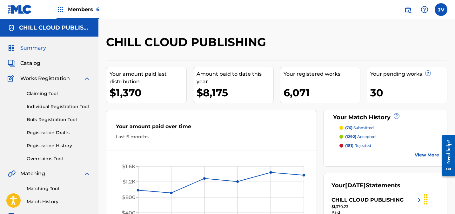
click at [35, 62] on span "Catalog" at bounding box center [30, 63] width 20 height 8
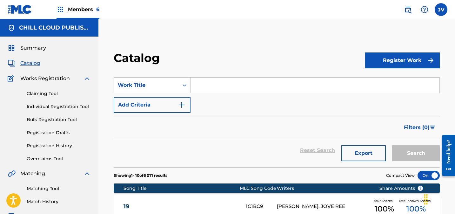
scroll to position [10, 0]
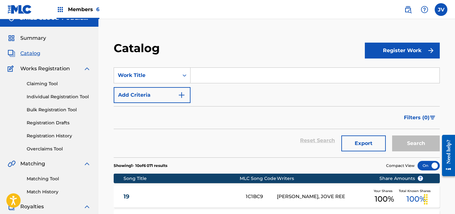
click at [34, 38] on span "Summary" at bounding box center [33, 38] width 26 height 8
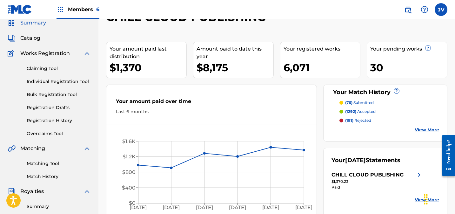
scroll to position [15, 0]
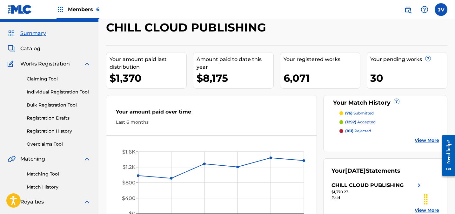
click at [41, 74] on div "Claiming Tool Individual Registration Tool Bulk Registration Tool Registration …" at bounding box center [49, 108] width 83 height 80
click at [41, 77] on link "Claiming Tool" at bounding box center [59, 79] width 64 height 7
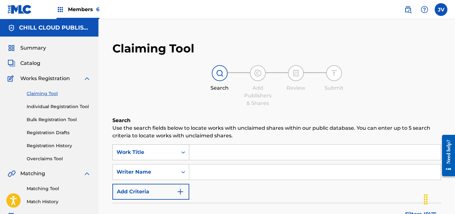
click at [149, 146] on div "Work Title" at bounding box center [150, 152] width 77 height 16
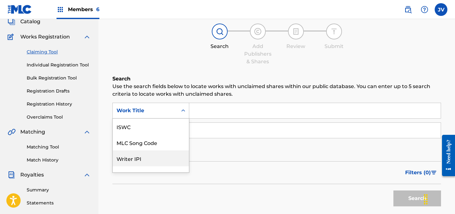
scroll to position [42, 0]
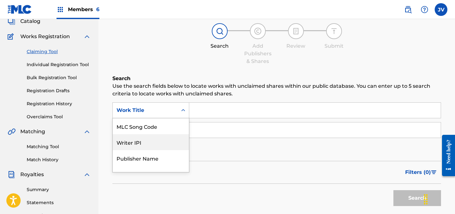
drag, startPoint x: 147, startPoint y: 134, endPoint x: 149, endPoint y: 130, distance: 3.9
click at [147, 134] on div "MLC Song Code" at bounding box center [151, 126] width 76 height 16
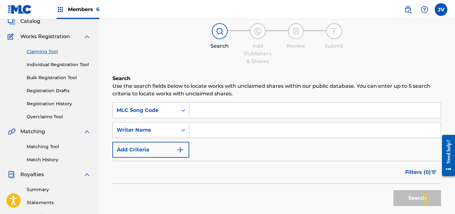
drag, startPoint x: 220, startPoint y: 107, endPoint x: 228, endPoint y: 111, distance: 9.4
click at [220, 107] on input "Search Form" at bounding box center [314, 109] width 251 height 15
paste input "AY4T8H"
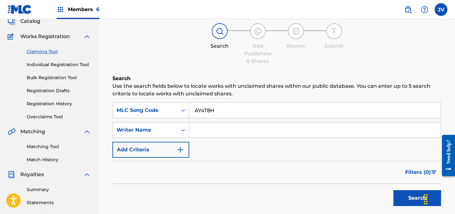
type input "AY4T8H"
drag, startPoint x: 402, startPoint y: 194, endPoint x: 364, endPoint y: 193, distance: 38.1
click at [402, 194] on button "Search" at bounding box center [417, 198] width 48 height 16
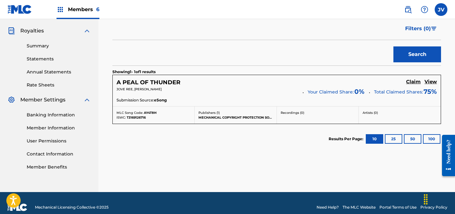
scroll to position [194, 0]
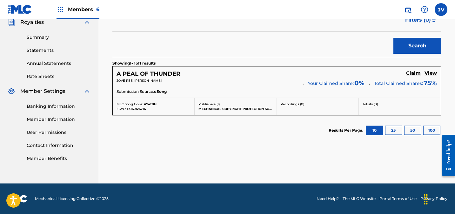
click at [413, 73] on h5 "Claim" at bounding box center [413, 73] width 15 height 6
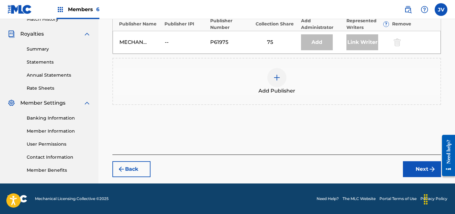
click at [283, 77] on div at bounding box center [276, 77] width 19 height 19
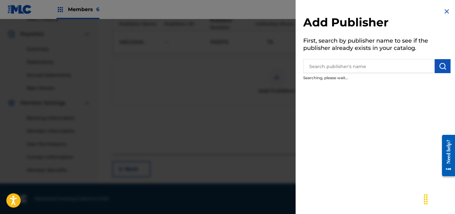
scroll to position [182, 0]
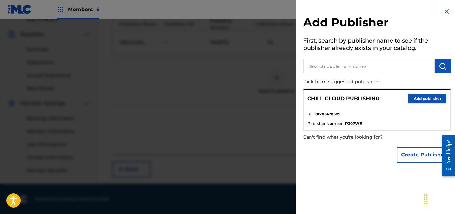
click at [432, 96] on button "Add publisher" at bounding box center [427, 99] width 38 height 10
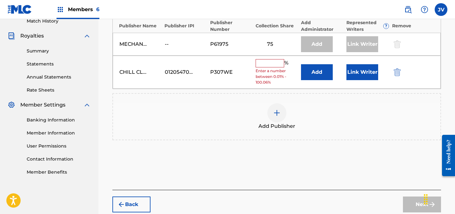
click at [266, 65] on input "text" at bounding box center [269, 63] width 29 height 8
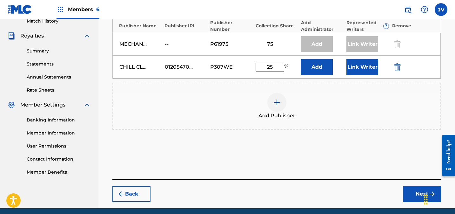
type input "25"
click at [360, 70] on button "Link Writer" at bounding box center [362, 67] width 32 height 16
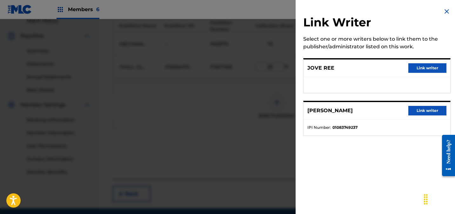
drag, startPoint x: 413, startPoint y: 71, endPoint x: 410, endPoint y: 72, distance: 3.3
click at [413, 71] on button "Link writer" at bounding box center [427, 68] width 38 height 10
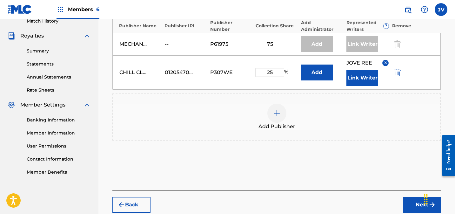
click at [360, 78] on button "Link Writer" at bounding box center [362, 78] width 32 height 16
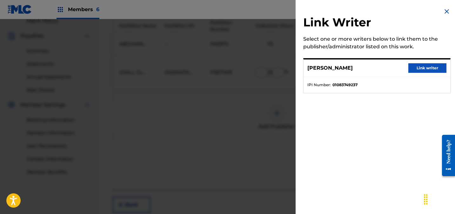
click at [425, 71] on button "Link writer" at bounding box center [427, 68] width 38 height 10
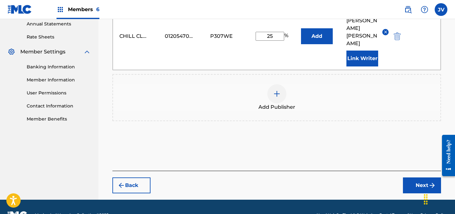
click at [414, 177] on button "Next" at bounding box center [422, 185] width 38 height 16
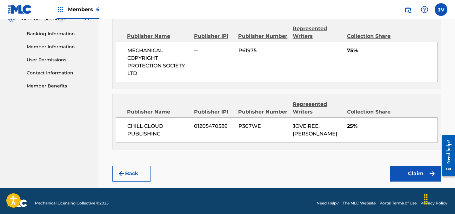
scroll to position [268, 0]
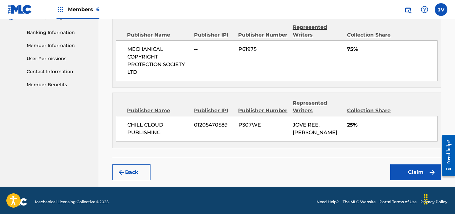
click at [413, 174] on button "Claim" at bounding box center [415, 172] width 51 height 16
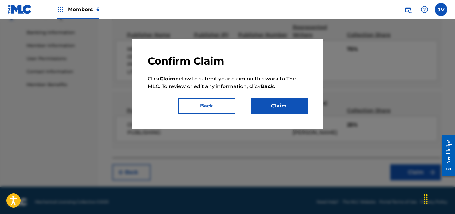
click at [273, 107] on button "Claim" at bounding box center [278, 106] width 57 height 16
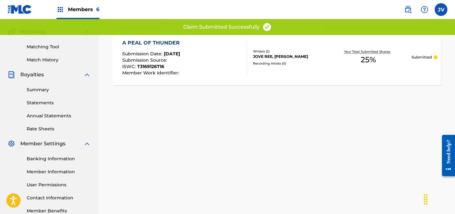
scroll to position [0, 0]
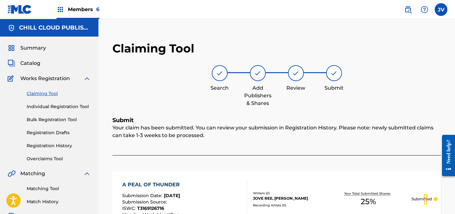
click at [29, 50] on span "Summary" at bounding box center [33, 48] width 26 height 8
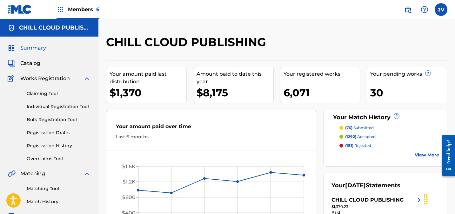
click at [421, 155] on link "View More" at bounding box center [426, 154] width 24 height 7
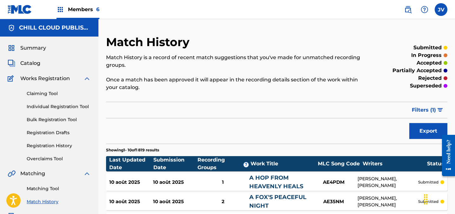
click at [51, 144] on link "Registration History" at bounding box center [59, 145] width 64 height 7
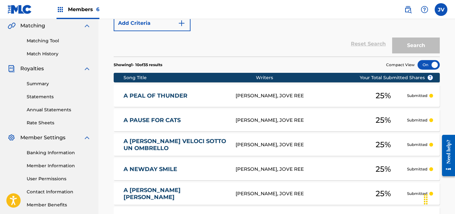
scroll to position [67, 0]
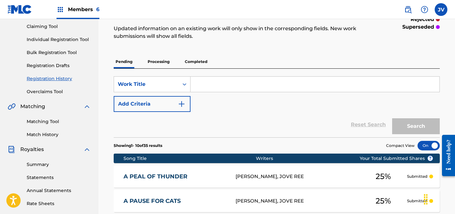
click at [167, 63] on p "Processing" at bounding box center [159, 61] width 26 height 13
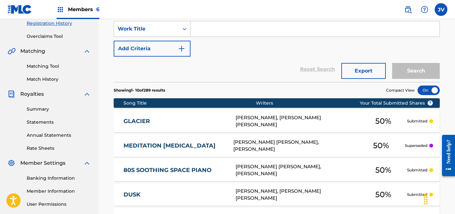
scroll to position [134, 0]
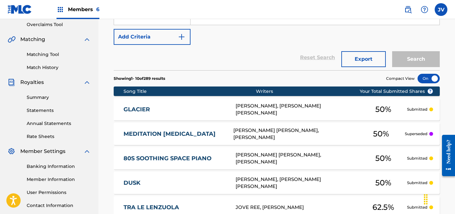
click at [260, 129] on div "[PERSON_NAME] [PERSON_NAME], [PERSON_NAME]" at bounding box center [295, 134] width 124 height 14
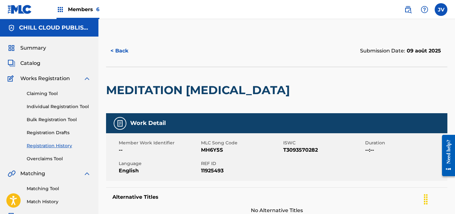
click at [121, 51] on button "< Back" at bounding box center [125, 51] width 38 height 16
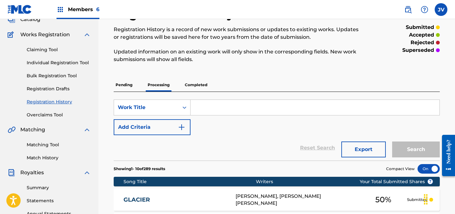
scroll to position [37, 0]
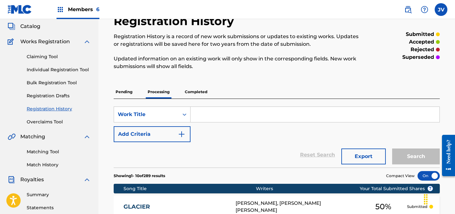
click at [195, 89] on p "Completed" at bounding box center [196, 91] width 26 height 13
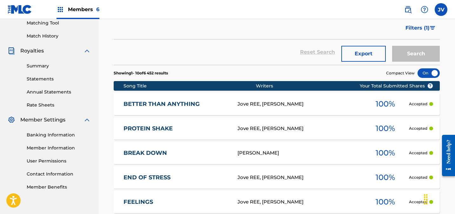
scroll to position [173, 0]
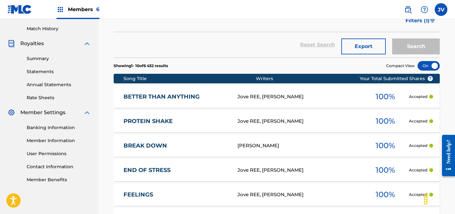
click at [179, 96] on link "BETTER THAN ANYTHING" at bounding box center [175, 96] width 105 height 7
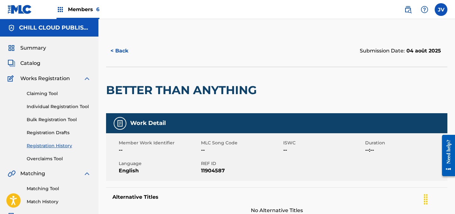
click at [31, 49] on span "Summary" at bounding box center [33, 48] width 26 height 8
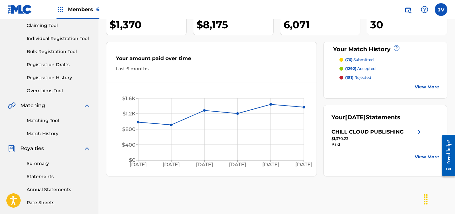
scroll to position [81, 0]
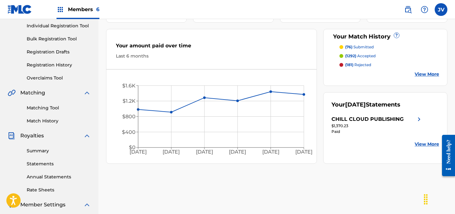
click at [51, 108] on link "Matching Tool" at bounding box center [59, 107] width 64 height 7
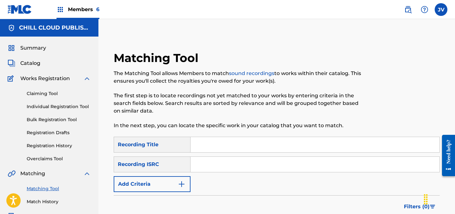
click at [44, 94] on link "Claiming Tool" at bounding box center [59, 93] width 64 height 7
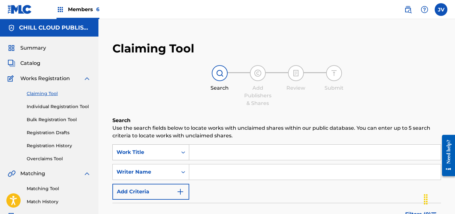
click at [157, 147] on div "Work Title" at bounding box center [150, 152] width 77 height 16
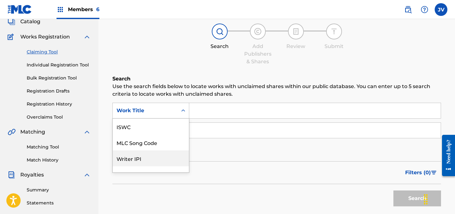
scroll to position [16, 0]
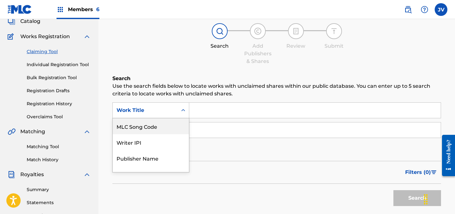
drag, startPoint x: 153, startPoint y: 130, endPoint x: 173, endPoint y: 123, distance: 21.4
click at [153, 130] on div "MLC Song Code" at bounding box center [151, 126] width 76 height 16
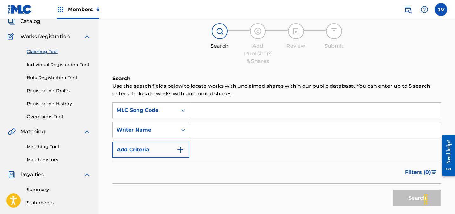
click at [224, 108] on input "Search Form" at bounding box center [314, 109] width 251 height 15
paste input "AY4F1J"
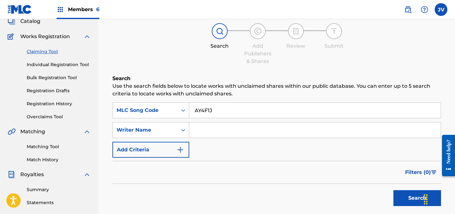
type input "AY4F1J"
click at [403, 199] on button "Search" at bounding box center [417, 198] width 48 height 16
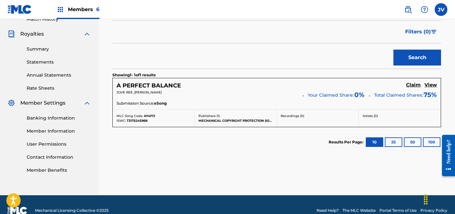
scroll to position [187, 0]
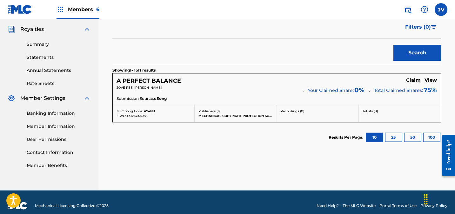
click at [410, 80] on h5 "Claim" at bounding box center [413, 80] width 15 height 6
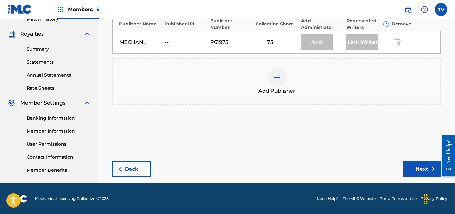
scroll to position [182, 0]
click at [274, 76] on img at bounding box center [277, 78] width 8 height 8
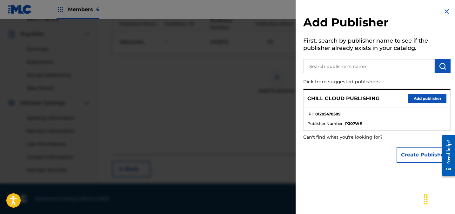
click at [436, 96] on button "Add publisher" at bounding box center [427, 99] width 38 height 10
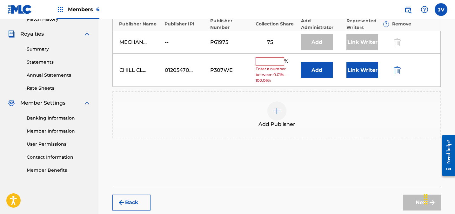
click at [275, 63] on input "text" at bounding box center [269, 61] width 29 height 8
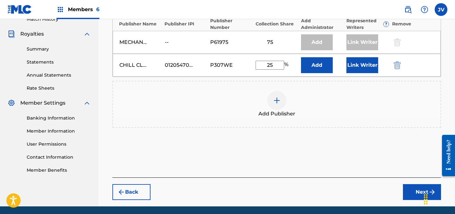
type input "25"
click at [361, 64] on button "Link Writer" at bounding box center [362, 65] width 32 height 16
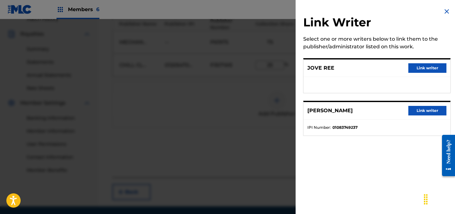
click at [425, 69] on button "Link writer" at bounding box center [427, 68] width 38 height 10
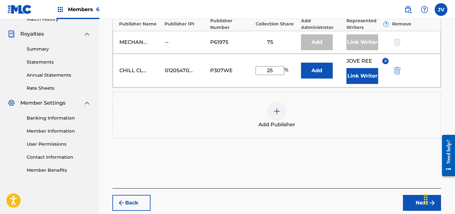
click at [358, 76] on button "Link Writer" at bounding box center [362, 76] width 32 height 16
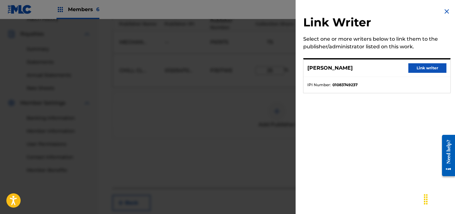
click at [423, 69] on button "Link writer" at bounding box center [427, 68] width 38 height 10
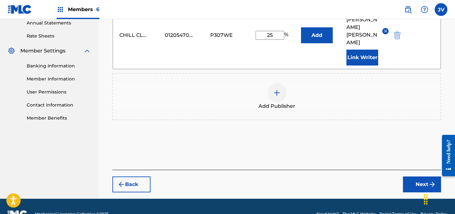
click at [409, 176] on button "Next" at bounding box center [422, 184] width 38 height 16
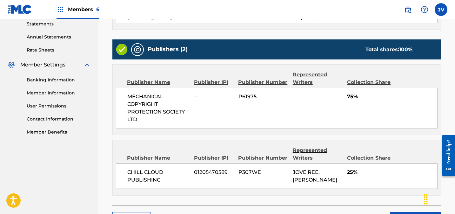
scroll to position [270, 0]
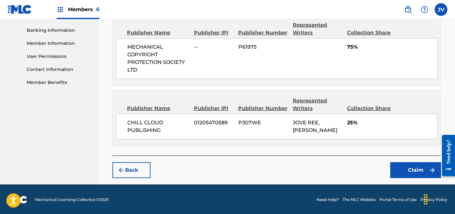
click at [425, 172] on button "Claim" at bounding box center [415, 170] width 51 height 16
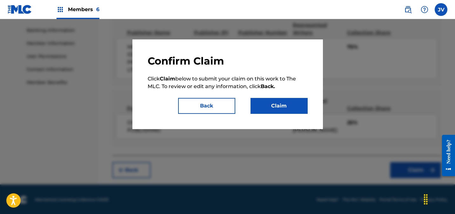
click at [288, 107] on button "Claim" at bounding box center [278, 106] width 57 height 16
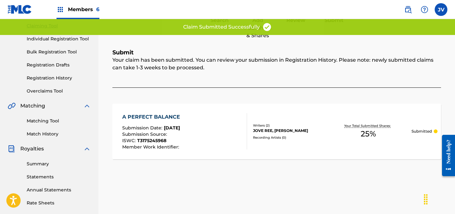
scroll to position [21, 0]
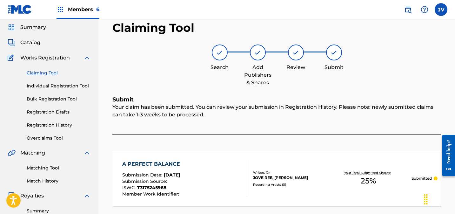
click at [38, 69] on link "Claiming Tool" at bounding box center [59, 72] width 64 height 7
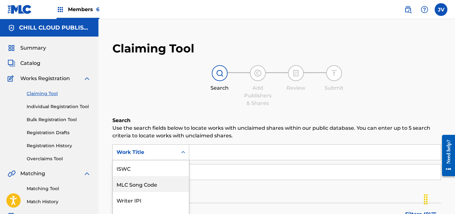
scroll to position [42, 0]
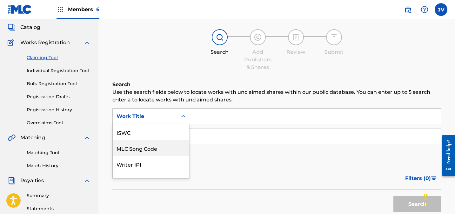
click at [162, 124] on div "MLC Song Code, 2 of 7. 7 results available. Use Up and Down to choose options, …" at bounding box center [150, 116] width 77 height 16
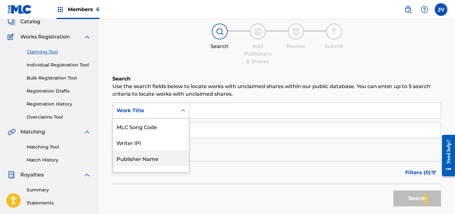
scroll to position [42, 0]
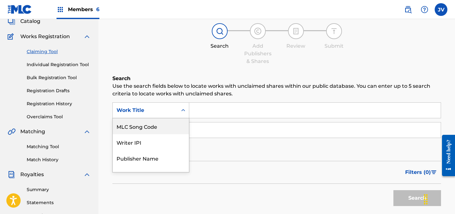
drag, startPoint x: 154, startPoint y: 124, endPoint x: 179, endPoint y: 122, distance: 25.2
click at [155, 124] on div "MLC Song Code" at bounding box center [151, 126] width 76 height 16
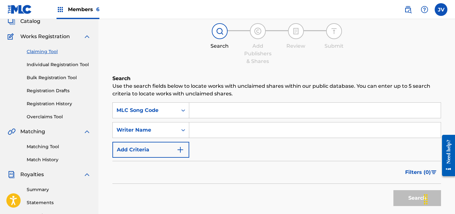
click at [220, 110] on input "Search Form" at bounding box center [314, 109] width 251 height 15
paste input "AY3URP"
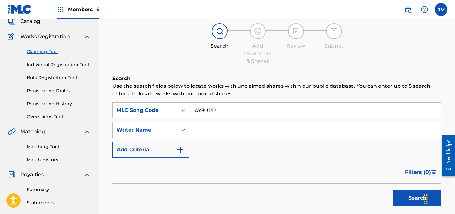
type input "AY3URP"
click at [408, 196] on button "Search" at bounding box center [417, 198] width 48 height 16
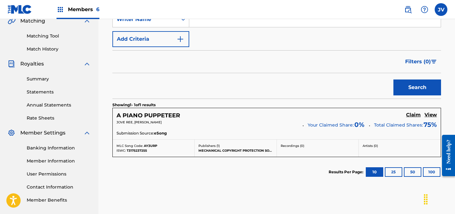
scroll to position [174, 0]
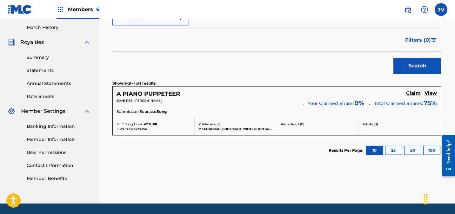
click at [414, 95] on h5 "Claim" at bounding box center [413, 93] width 15 height 6
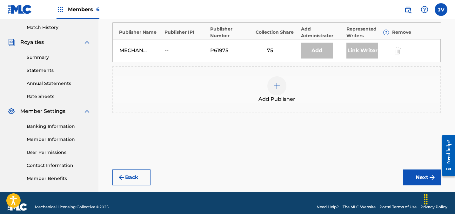
click at [281, 93] on div at bounding box center [276, 85] width 19 height 19
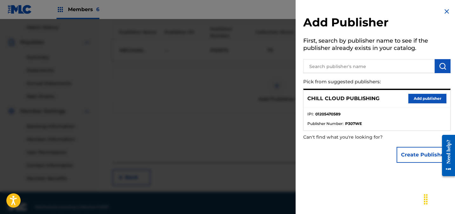
click at [436, 94] on button "Add publisher" at bounding box center [427, 99] width 38 height 10
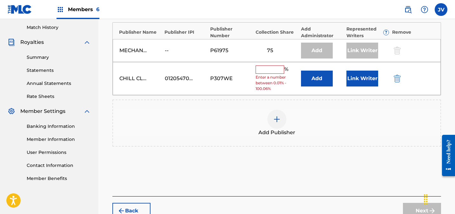
click at [269, 70] on input "text" at bounding box center [269, 69] width 29 height 8
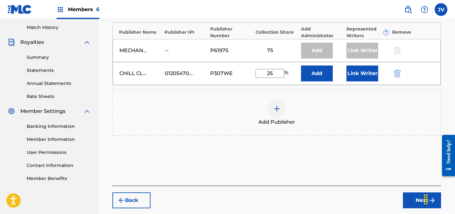
type input "25"
click at [358, 76] on button "Link Writer" at bounding box center [362, 73] width 32 height 16
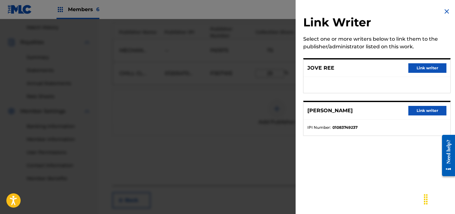
click at [428, 65] on button "Link writer" at bounding box center [427, 68] width 38 height 10
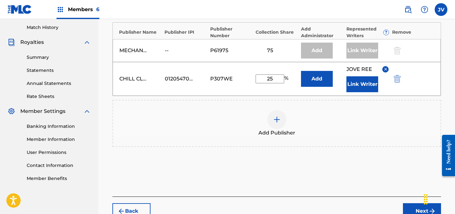
click at [364, 78] on button "Link Writer" at bounding box center [362, 84] width 32 height 16
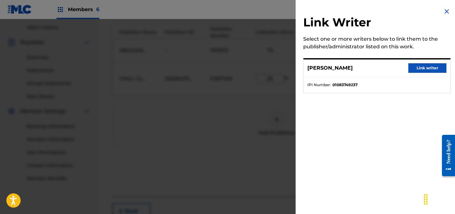
click at [424, 68] on button "Link writer" at bounding box center [427, 68] width 38 height 10
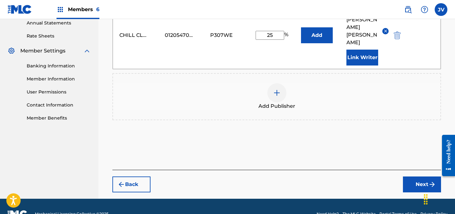
click at [420, 176] on button "Next" at bounding box center [422, 184] width 38 height 16
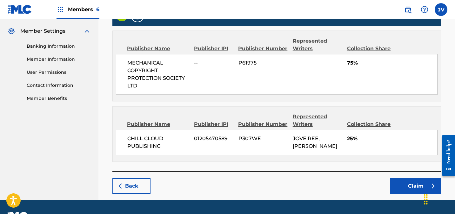
scroll to position [270, 0]
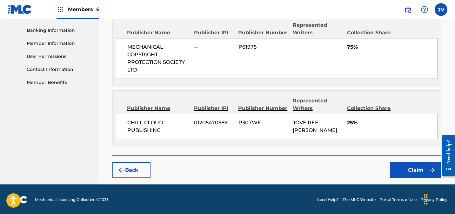
click at [409, 170] on button "Claim" at bounding box center [415, 170] width 51 height 16
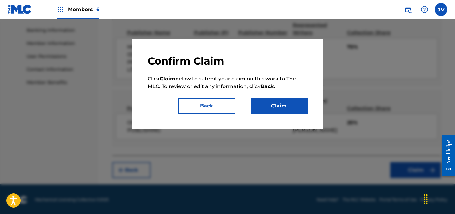
click at [287, 102] on button "Claim" at bounding box center [278, 106] width 57 height 16
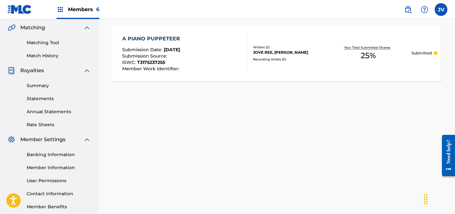
scroll to position [58, 0]
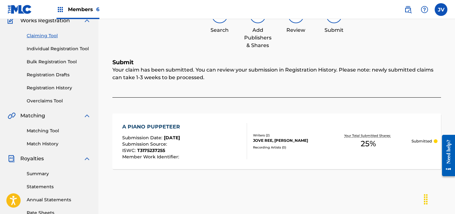
click at [48, 36] on link "Claiming Tool" at bounding box center [59, 35] width 64 height 7
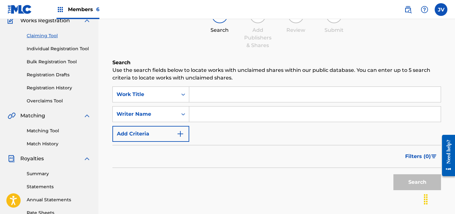
scroll to position [0, 0]
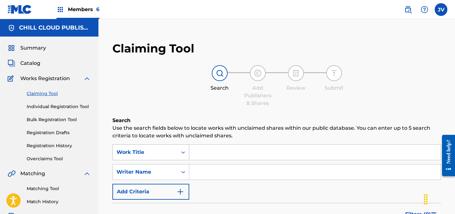
click at [155, 152] on div "Work Title" at bounding box center [150, 152] width 77 height 16
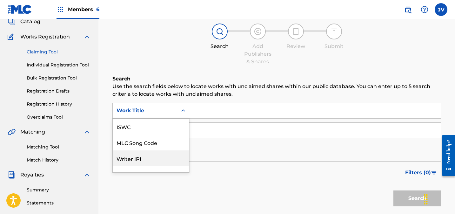
scroll to position [16, 0]
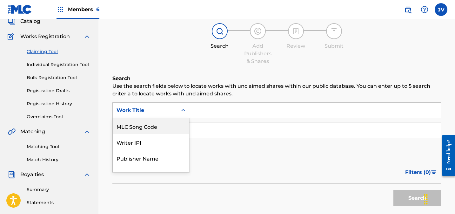
click at [149, 127] on div "MLC Song Code" at bounding box center [151, 126] width 76 height 16
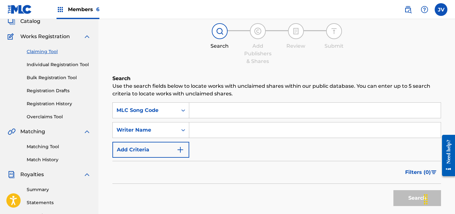
click at [217, 107] on input "Search Form" at bounding box center [314, 109] width 251 height 15
paste input "AY52XT"
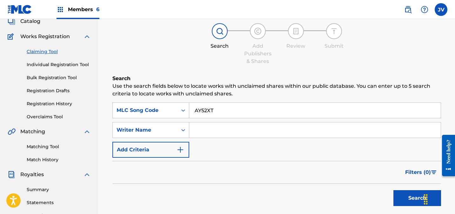
type input "AY52XT"
click at [404, 197] on button "Search" at bounding box center [417, 198] width 48 height 16
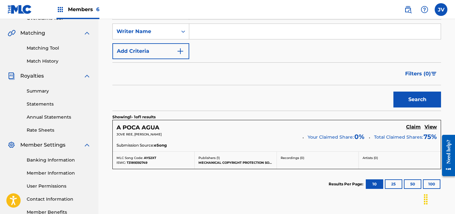
scroll to position [142, 0]
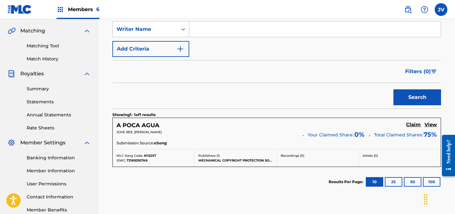
click at [411, 125] on h5 "Claim" at bounding box center [413, 125] width 15 height 6
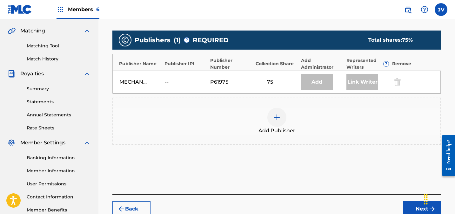
click at [281, 116] on div at bounding box center [276, 117] width 19 height 19
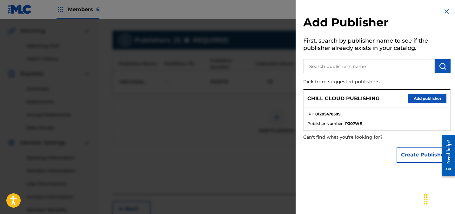
click at [415, 98] on button "Add publisher" at bounding box center [427, 99] width 38 height 10
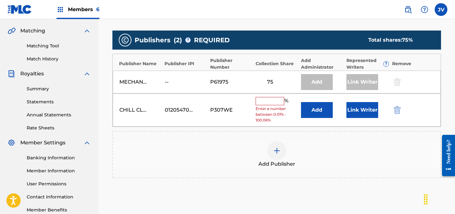
click at [271, 100] on input "text" at bounding box center [269, 101] width 29 height 8
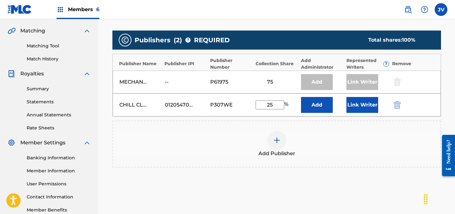
type input "25"
click at [357, 103] on button "Link Writer" at bounding box center [362, 105] width 32 height 16
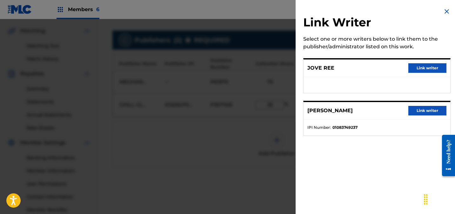
click at [419, 66] on button "Link writer" at bounding box center [427, 68] width 38 height 10
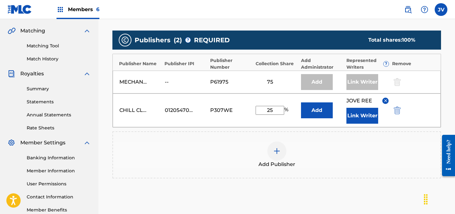
click at [361, 116] on button "Link Writer" at bounding box center [362, 116] width 32 height 16
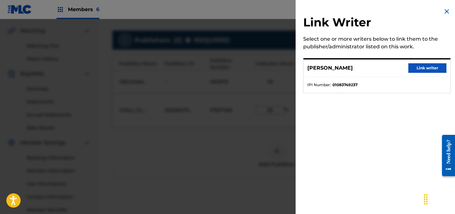
click at [423, 68] on button "Link writer" at bounding box center [427, 68] width 38 height 10
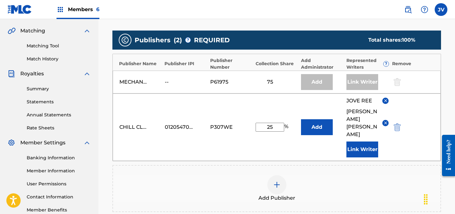
click at [358, 175] on div "Add Publisher" at bounding box center [276, 188] width 327 height 27
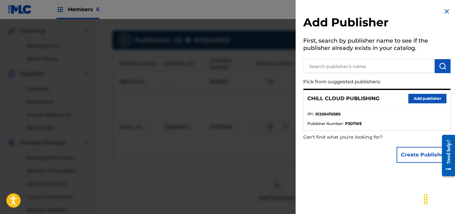
click at [444, 14] on img at bounding box center [447, 12] width 8 height 8
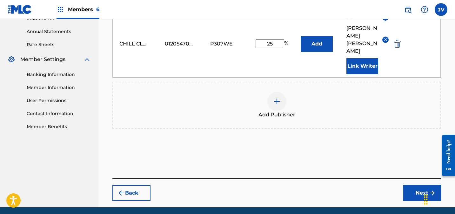
scroll to position [234, 0]
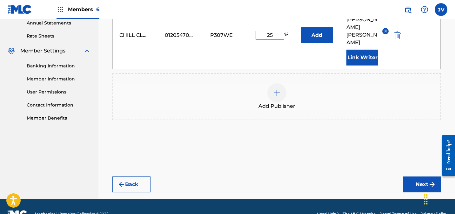
click at [417, 176] on button "Next" at bounding box center [422, 184] width 38 height 16
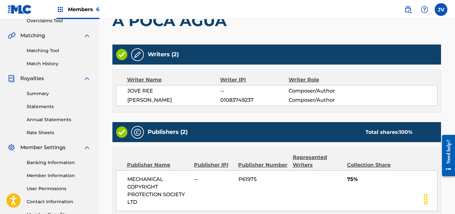
scroll to position [270, 0]
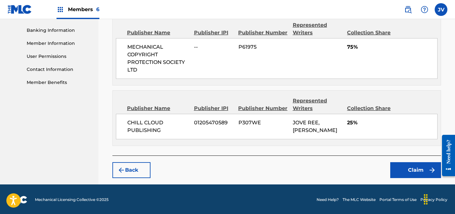
click at [419, 175] on button "Claim" at bounding box center [415, 170] width 51 height 16
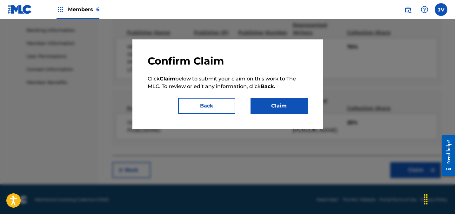
click at [301, 107] on button "Claim" at bounding box center [278, 106] width 57 height 16
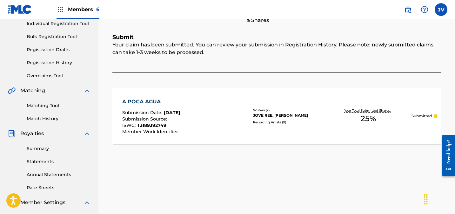
scroll to position [42, 0]
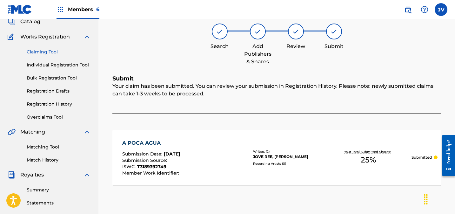
click at [47, 52] on link "Claiming Tool" at bounding box center [59, 52] width 64 height 7
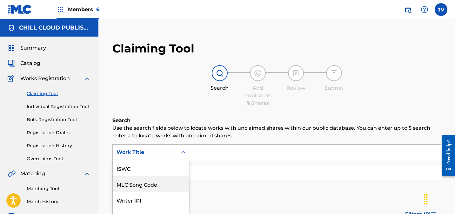
scroll to position [32, 0]
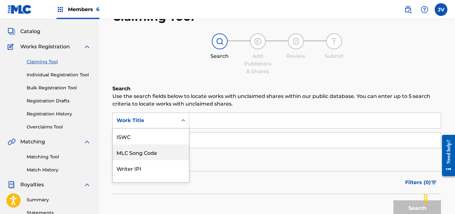
click at [184, 128] on div "MLC Song Code, 2 of 7. 7 results available. Use Up and Down to choose options, …" at bounding box center [150, 120] width 77 height 16
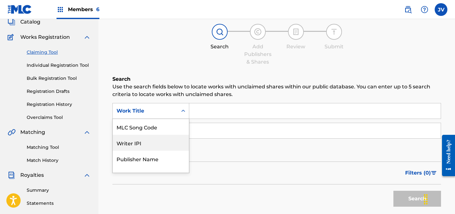
scroll to position [42, 0]
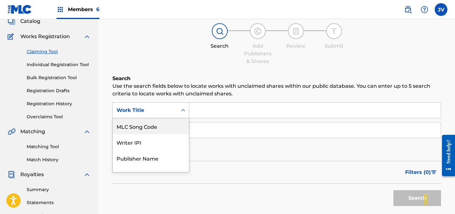
click at [165, 122] on div "MLC Song Code" at bounding box center [151, 126] width 76 height 16
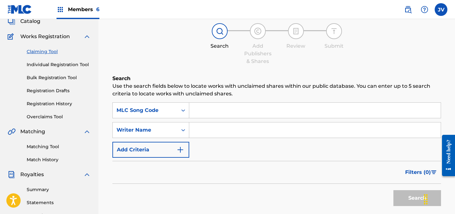
drag, startPoint x: 225, startPoint y: 111, endPoint x: 228, endPoint y: 111, distance: 3.2
click at [225, 111] on input "Search Form" at bounding box center [314, 109] width 251 height 15
paste input "1D5Q28"
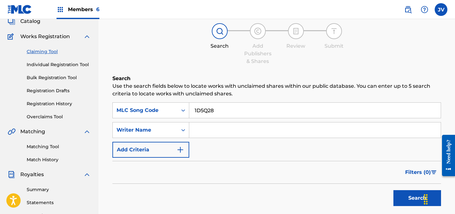
type input "1D5Q28"
drag, startPoint x: 403, startPoint y: 195, endPoint x: 342, endPoint y: 165, distance: 68.4
click at [403, 195] on button "Search" at bounding box center [417, 198] width 48 height 16
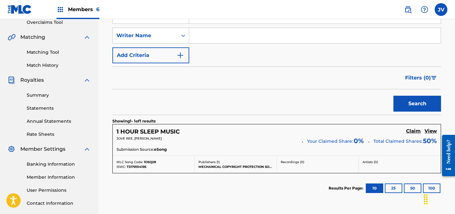
scroll to position [147, 0]
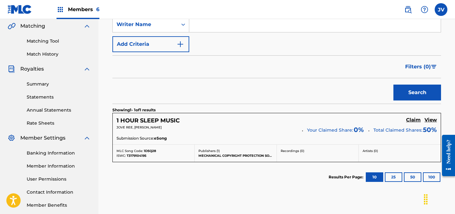
click at [411, 119] on h5 "Claim" at bounding box center [413, 120] width 15 height 6
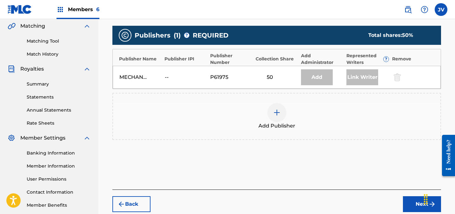
click at [283, 112] on div at bounding box center [276, 112] width 19 height 19
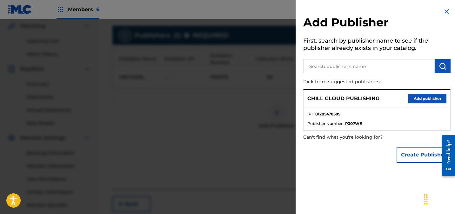
click at [428, 99] on button "Add publisher" at bounding box center [427, 99] width 38 height 10
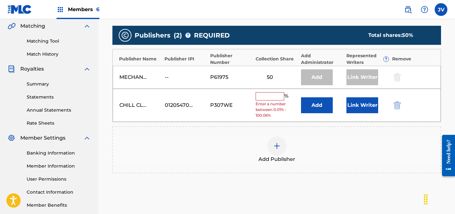
click at [265, 97] on input "text" at bounding box center [269, 96] width 29 height 8
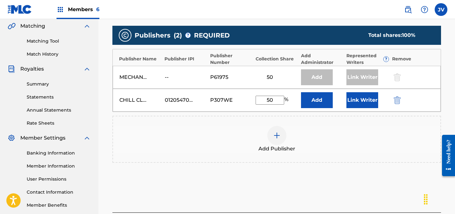
type input "50"
click at [365, 102] on button "Link Writer" at bounding box center [362, 100] width 32 height 16
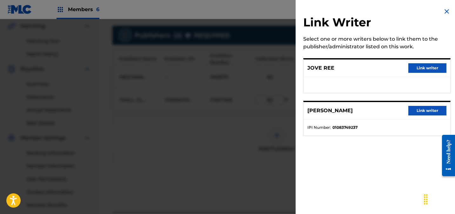
click at [425, 62] on div "JOVE REE Link writer" at bounding box center [376, 67] width 147 height 17
click at [424, 66] on button "Link writer" at bounding box center [427, 68] width 38 height 10
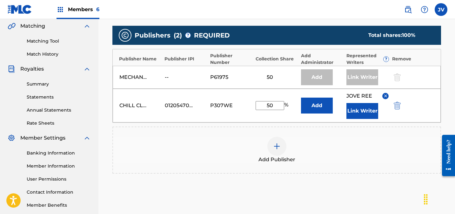
click at [365, 110] on button "Link Writer" at bounding box center [362, 111] width 32 height 16
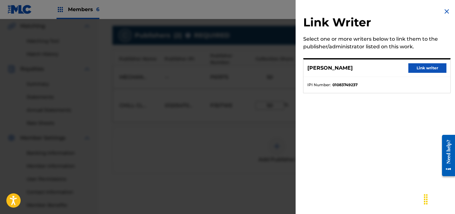
click at [425, 69] on button "Link writer" at bounding box center [427, 68] width 38 height 10
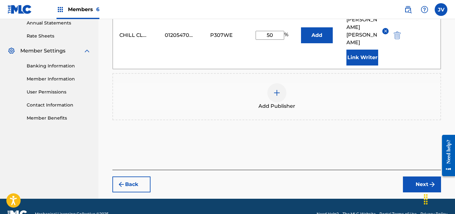
click at [411, 176] on button "Next" at bounding box center [422, 184] width 38 height 16
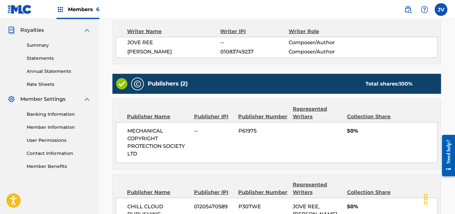
scroll to position [270, 0]
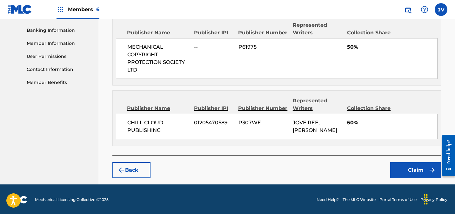
click at [409, 163] on button "Claim" at bounding box center [415, 170] width 51 height 16
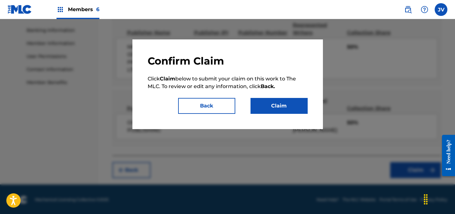
click at [291, 102] on button "Claim" at bounding box center [278, 106] width 57 height 16
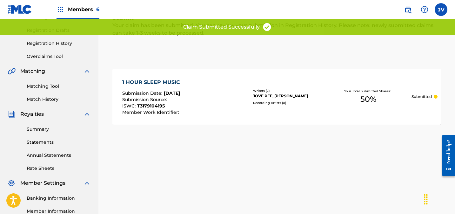
scroll to position [0, 0]
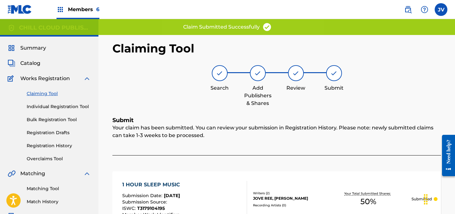
click at [31, 65] on span "Catalog" at bounding box center [30, 63] width 20 height 8
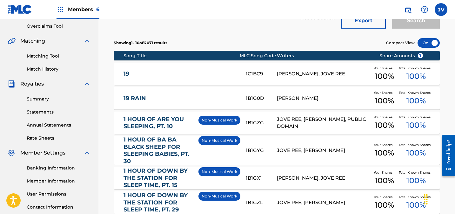
scroll to position [133, 0]
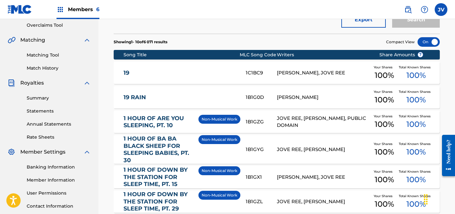
click at [36, 54] on link "Matching Tool" at bounding box center [59, 55] width 64 height 7
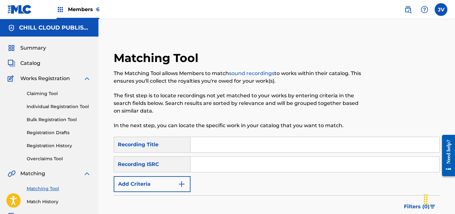
click at [152, 145] on div "Recording Title" at bounding box center [152, 144] width 77 height 16
click at [40, 97] on div "Claiming Tool Individual Registration Tool Bulk Registration Tool Registration …" at bounding box center [49, 122] width 83 height 80
click at [41, 94] on link "Claiming Tool" at bounding box center [59, 93] width 64 height 7
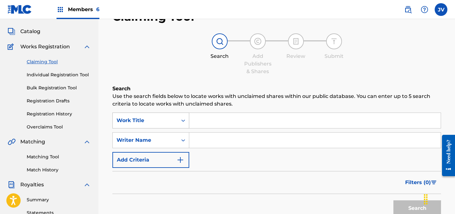
click at [155, 128] on div "Work Title" at bounding box center [150, 120] width 77 height 16
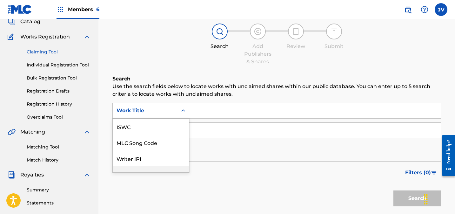
scroll to position [42, 0]
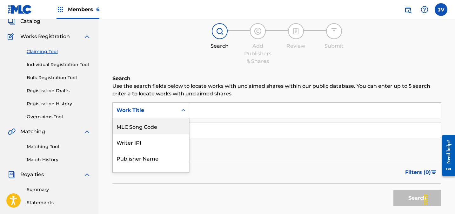
click at [150, 131] on div "MLC Song Code" at bounding box center [151, 126] width 76 height 16
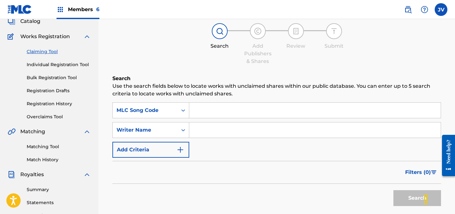
click at [223, 116] on input "Search Form" at bounding box center [314, 109] width 251 height 15
paste input "AD56KF"
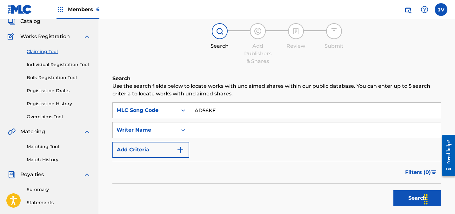
type input "AD56KF"
click at [396, 195] on button "Search" at bounding box center [417, 198] width 48 height 16
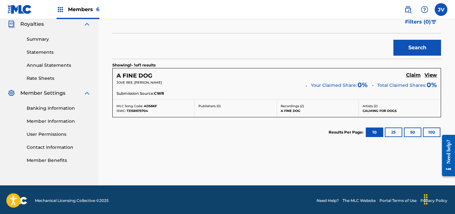
scroll to position [194, 0]
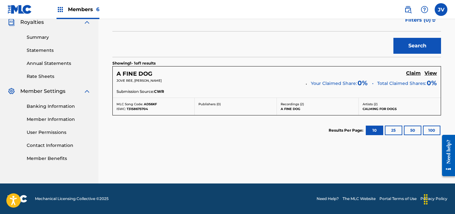
click at [413, 75] on h5 "Claim" at bounding box center [413, 73] width 15 height 6
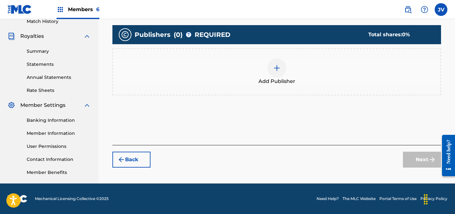
click at [274, 71] on img at bounding box center [277, 68] width 8 height 8
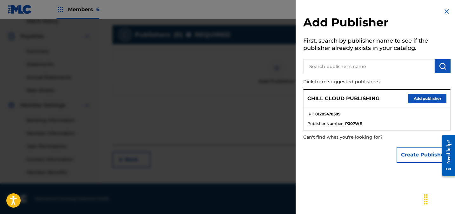
click at [416, 100] on button "Add publisher" at bounding box center [427, 99] width 38 height 10
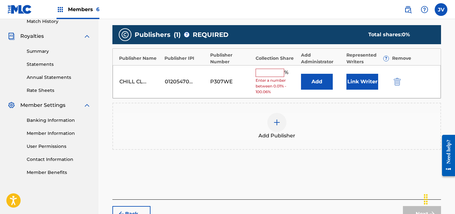
click at [277, 75] on input "text" at bounding box center [269, 73] width 29 height 8
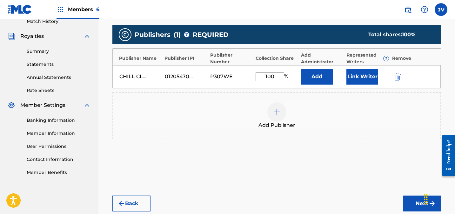
type input "100"
click at [367, 82] on button "Link Writer" at bounding box center [362, 77] width 32 height 16
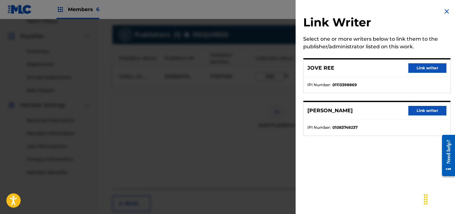
click at [417, 64] on button "Link writer" at bounding box center [427, 68] width 38 height 10
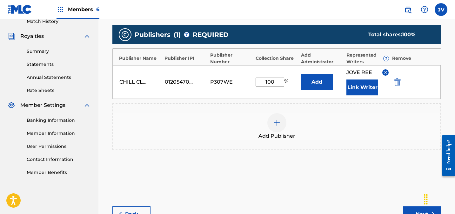
click at [365, 89] on button "Link Writer" at bounding box center [362, 87] width 32 height 16
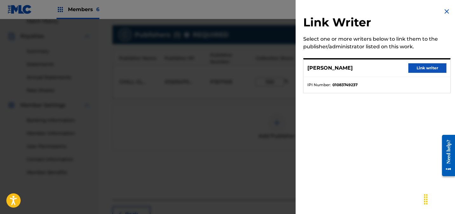
click at [426, 70] on button "Link writer" at bounding box center [427, 68] width 38 height 10
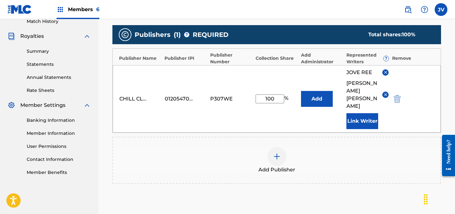
scroll to position [243, 0]
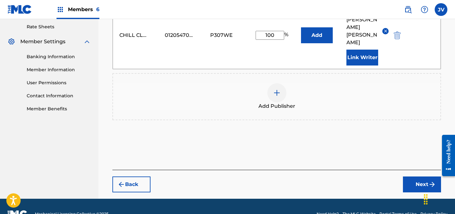
click at [416, 176] on button "Next" at bounding box center [422, 184] width 38 height 16
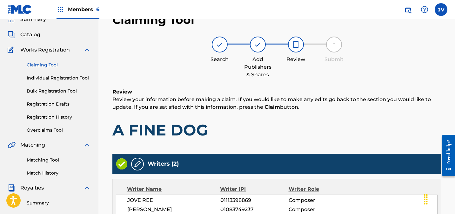
scroll to position [195, 0]
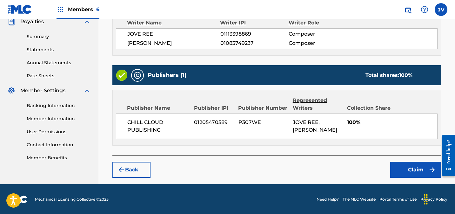
click at [419, 164] on button "Claim" at bounding box center [415, 170] width 51 height 16
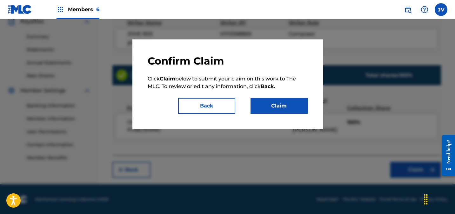
click at [279, 101] on button "Claim" at bounding box center [278, 106] width 57 height 16
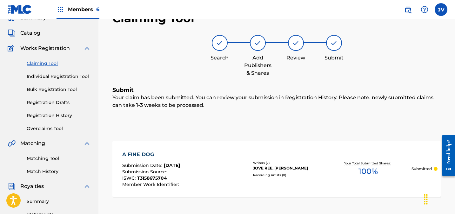
scroll to position [2, 0]
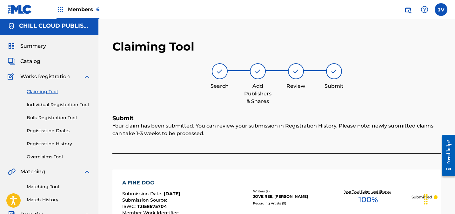
click at [53, 89] on link "Claiming Tool" at bounding box center [59, 91] width 64 height 7
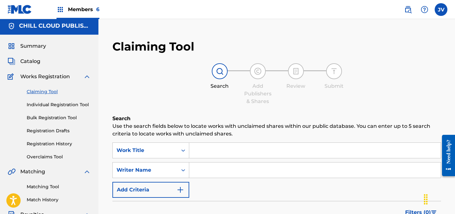
scroll to position [0, 0]
